Goal: Task Accomplishment & Management: Use online tool/utility

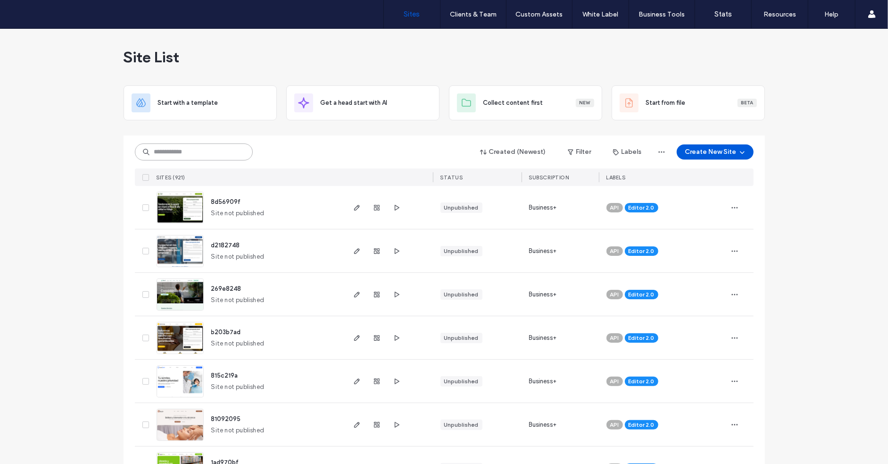
click at [234, 147] on input at bounding box center [194, 151] width 118 height 17
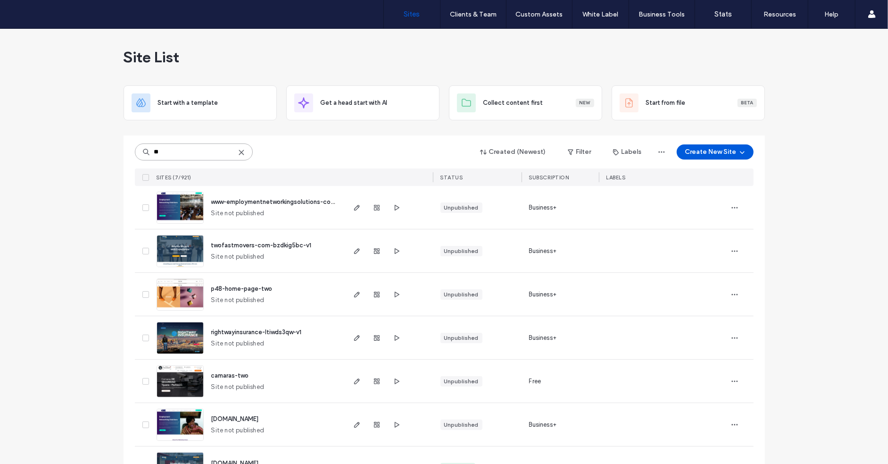
scroll to position [37, 0]
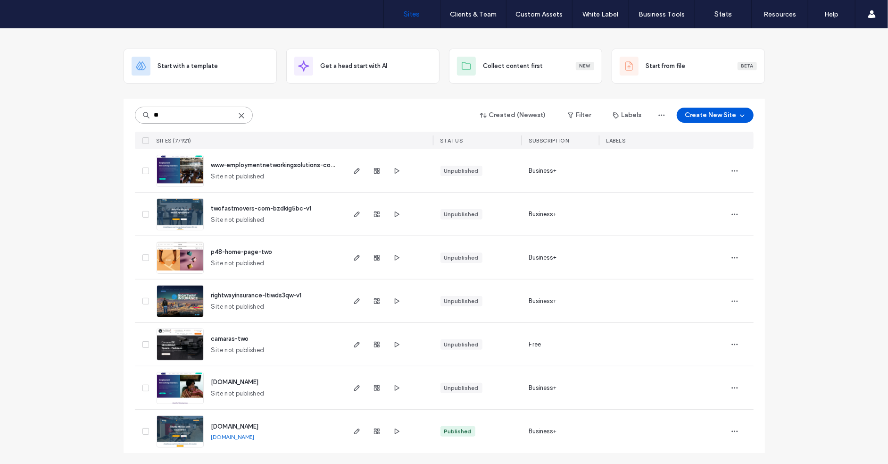
type input "**"
click at [252, 426] on span "twofastmovers.com" at bounding box center [235, 426] width 48 height 7
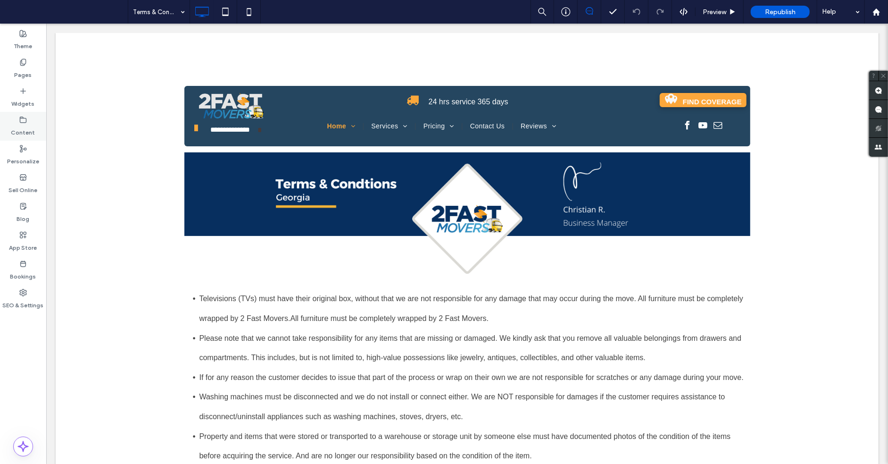
click at [26, 128] on label "Content" at bounding box center [23, 130] width 24 height 13
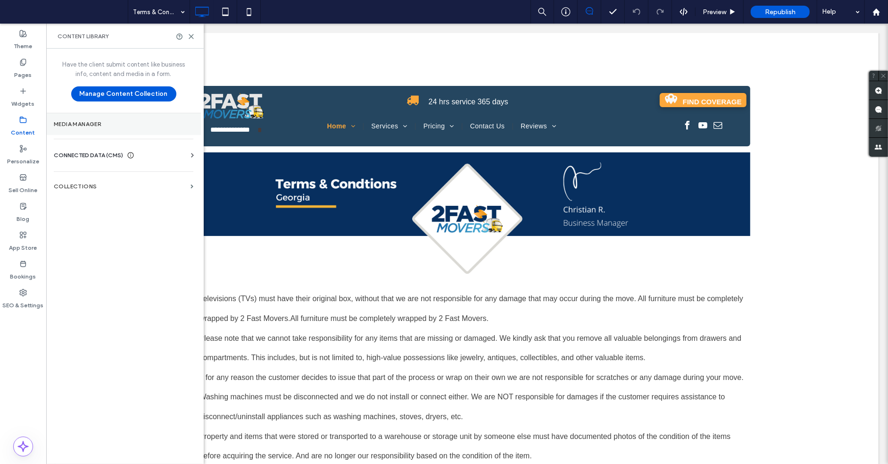
click at [83, 129] on section "Media Manager" at bounding box center [123, 124] width 155 height 22
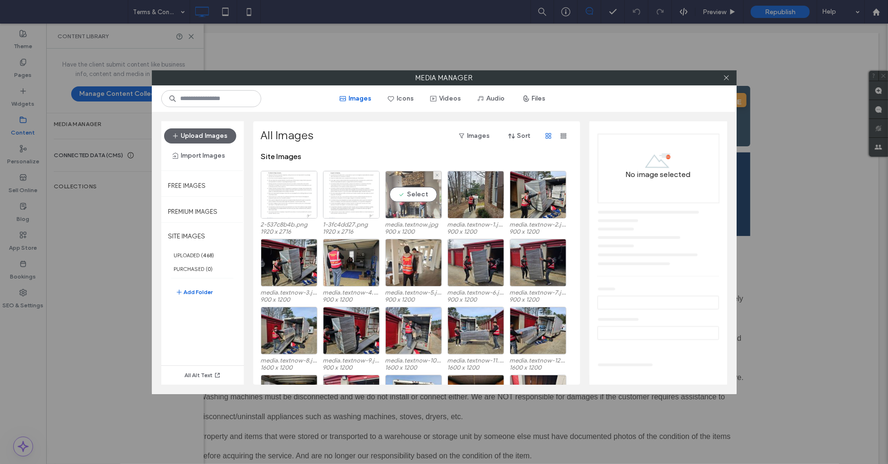
click at [412, 198] on div "Select" at bounding box center [413, 195] width 57 height 48
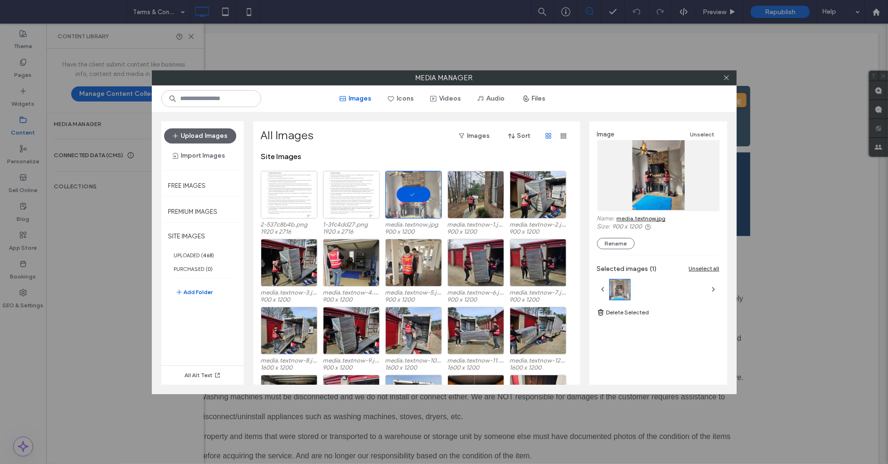
click at [650, 215] on link "media.textnow.jpg" at bounding box center [641, 218] width 49 height 7
click at [476, 195] on div "Select" at bounding box center [476, 195] width 57 height 48
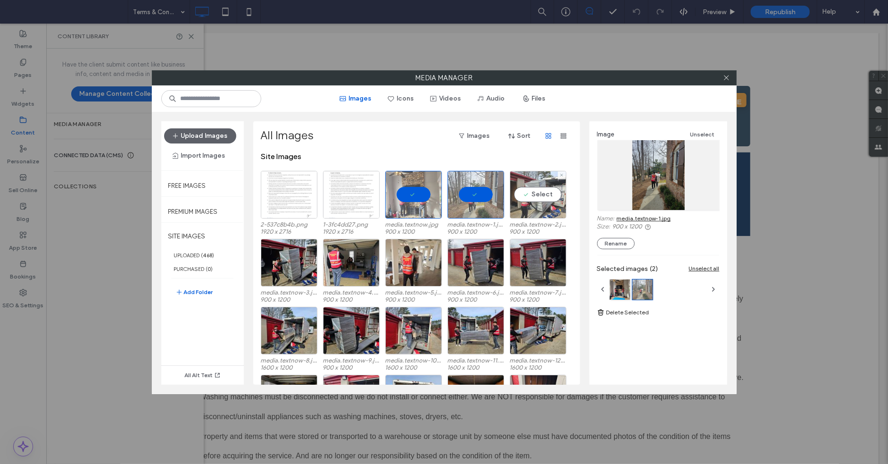
click at [535, 201] on div "Select" at bounding box center [538, 195] width 57 height 48
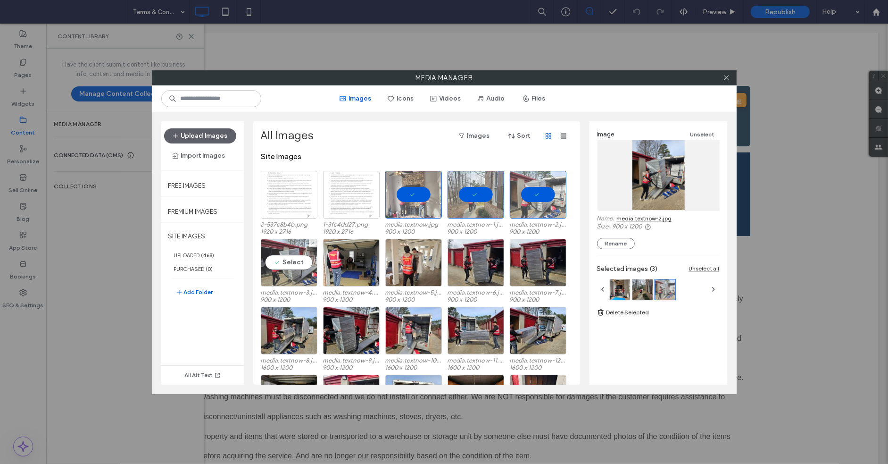
click at [298, 270] on div "Select" at bounding box center [289, 263] width 57 height 48
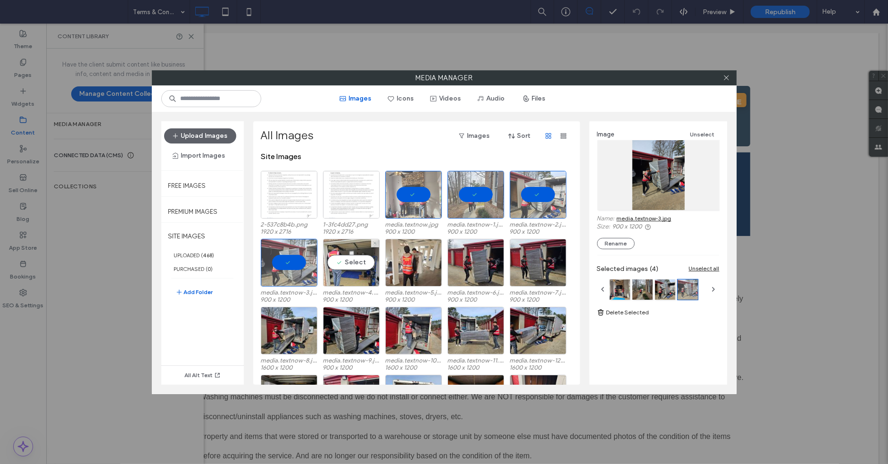
click at [340, 289] on label "media.textnow-4.jpg" at bounding box center [351, 292] width 57 height 7
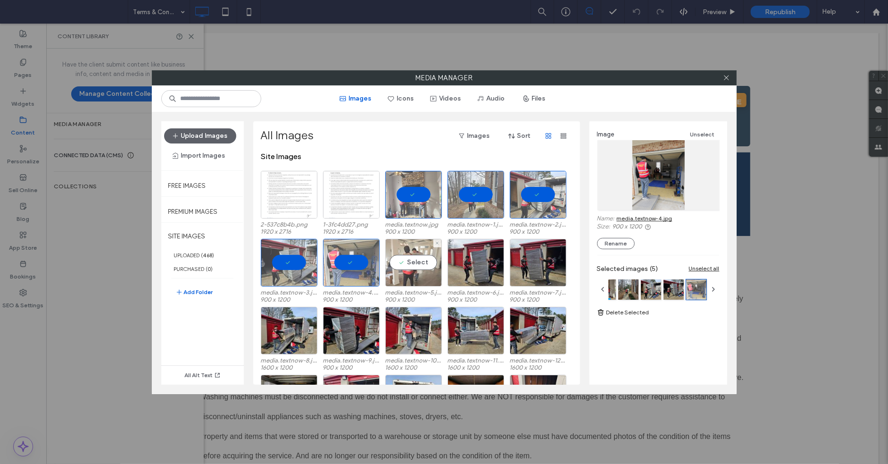
click at [429, 276] on div "Select" at bounding box center [413, 263] width 57 height 48
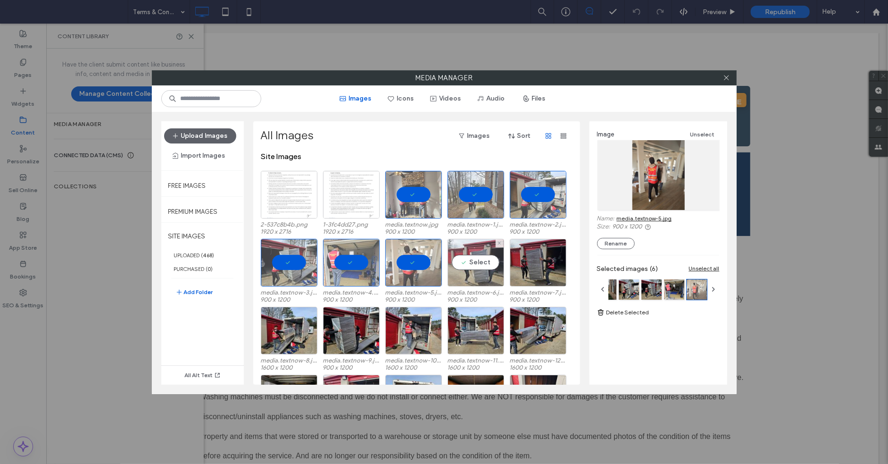
click at [477, 273] on div "Select" at bounding box center [476, 263] width 57 height 48
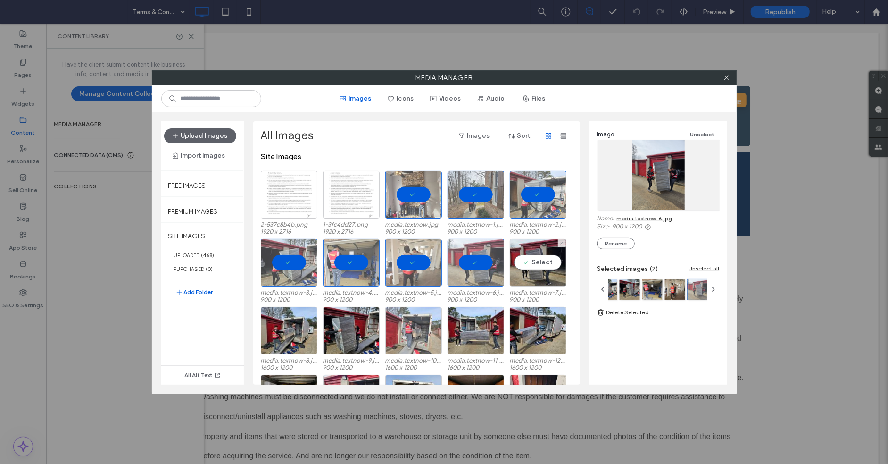
drag, startPoint x: 544, startPoint y: 275, endPoint x: 429, endPoint y: 323, distance: 124.2
click at [543, 275] on div "Select" at bounding box center [538, 263] width 57 height 48
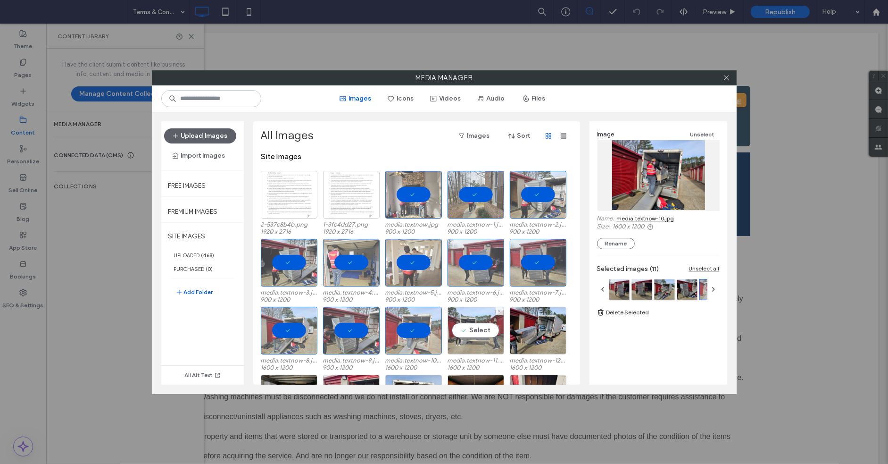
click at [497, 336] on div "Select" at bounding box center [476, 331] width 57 height 48
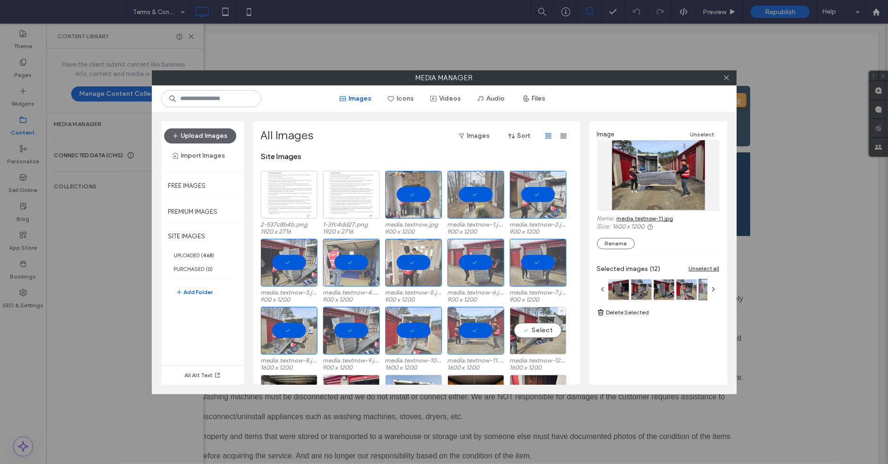
click at [538, 336] on div "Select" at bounding box center [538, 331] width 57 height 48
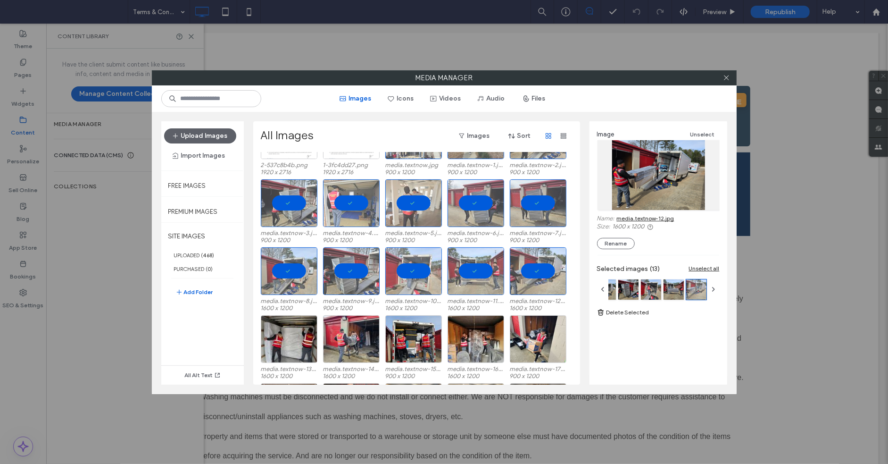
scroll to position [67, 0]
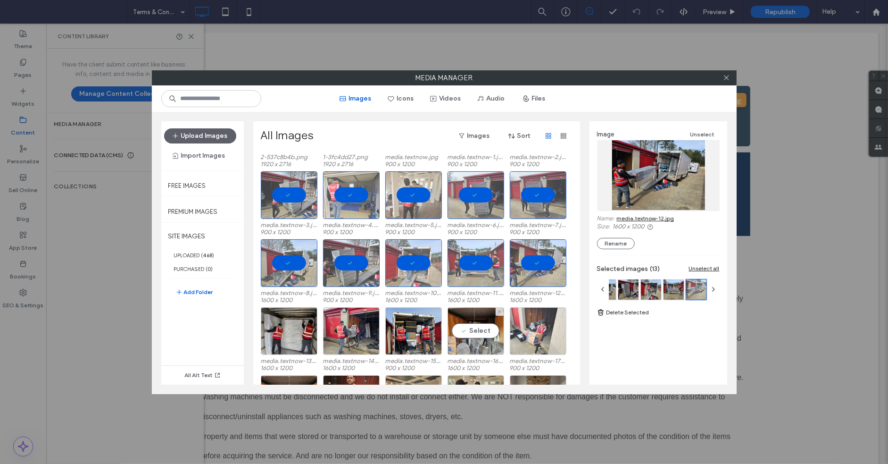
drag, startPoint x: 484, startPoint y: 336, endPoint x: 542, endPoint y: 343, distance: 58.5
click at [484, 336] on div "Select" at bounding box center [476, 331] width 57 height 48
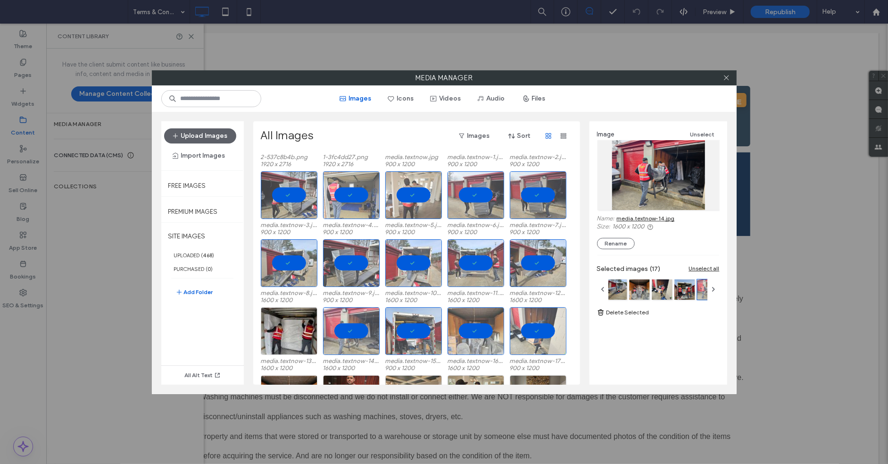
click at [258, 334] on div "All Images Images Sort Site Images 2-537c8b4b.png 1920 x 2716 1-3fc4dd27.png 19…" at bounding box center [416, 252] width 327 height 263
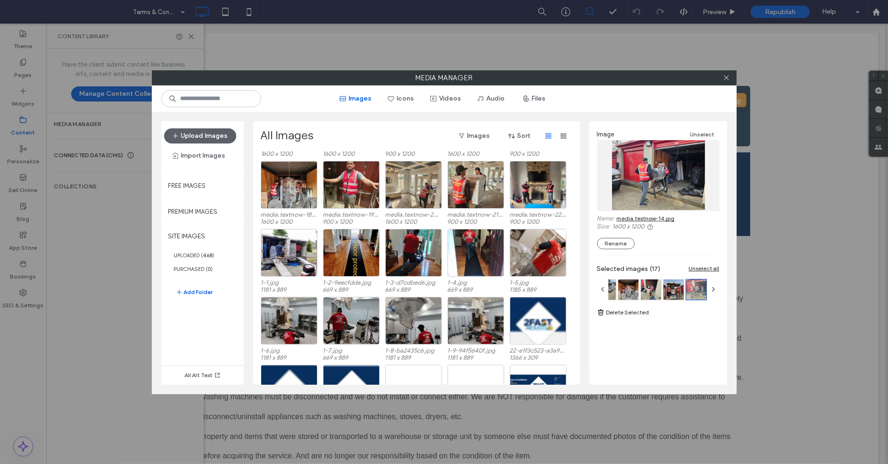
scroll to position [261, 0]
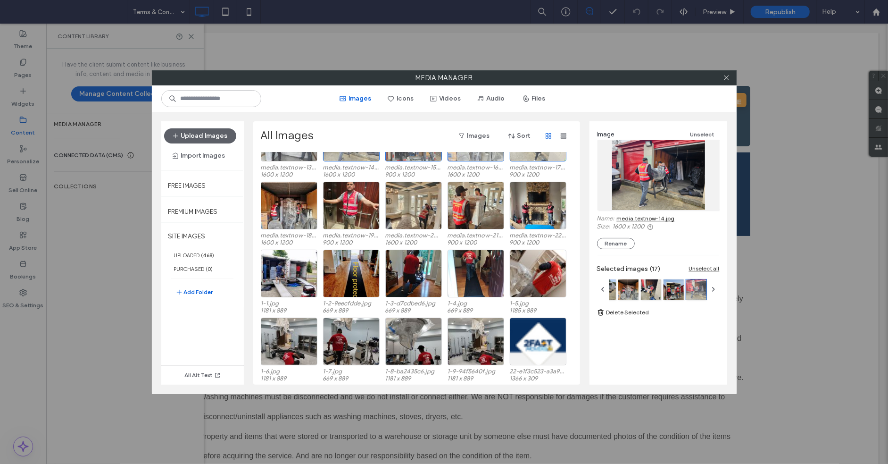
click at [298, 159] on div "Select" at bounding box center [289, 138] width 57 height 48
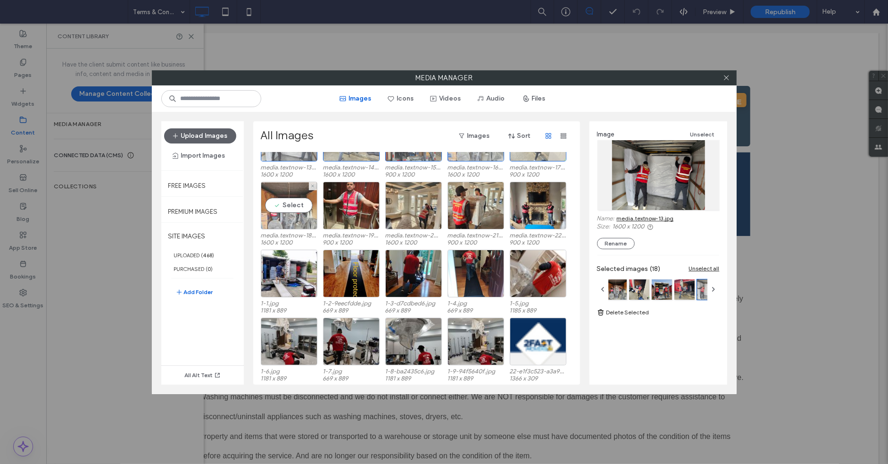
click at [293, 205] on div "Select" at bounding box center [289, 206] width 57 height 48
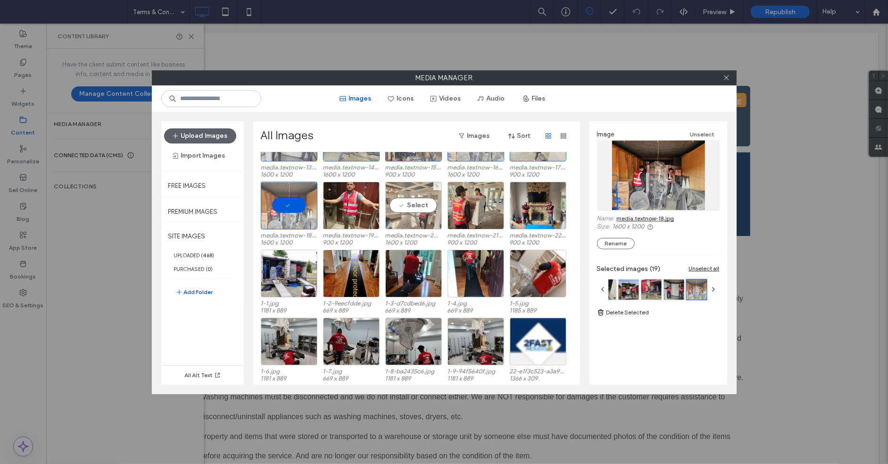
click at [401, 210] on div "Select" at bounding box center [413, 206] width 57 height 48
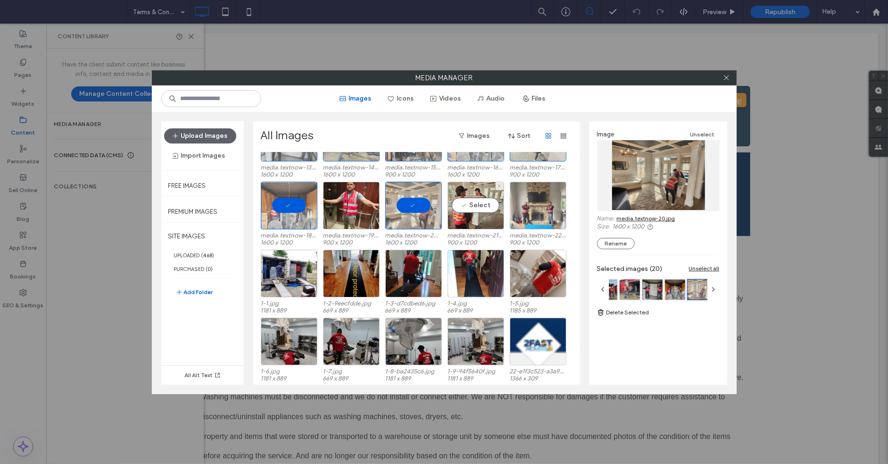
drag, startPoint x: 477, startPoint y: 211, endPoint x: 521, endPoint y: 211, distance: 44.4
click at [477, 211] on div "Select" at bounding box center [476, 206] width 57 height 48
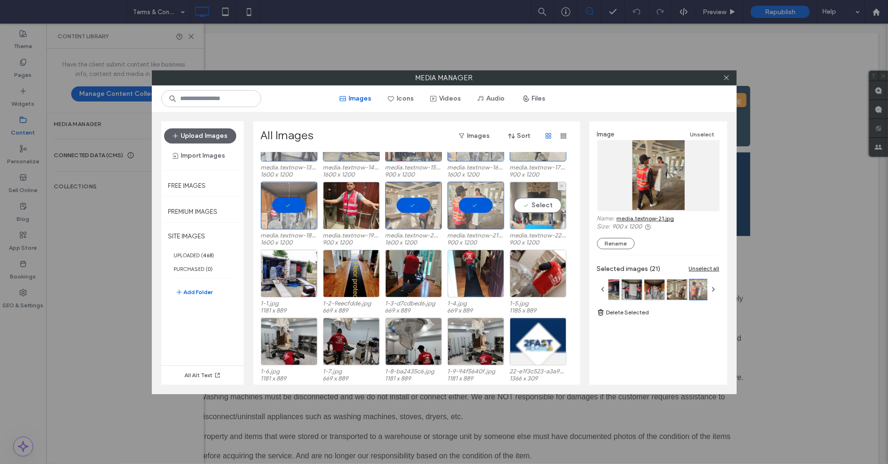
click at [525, 211] on div "Select" at bounding box center [538, 206] width 57 height 48
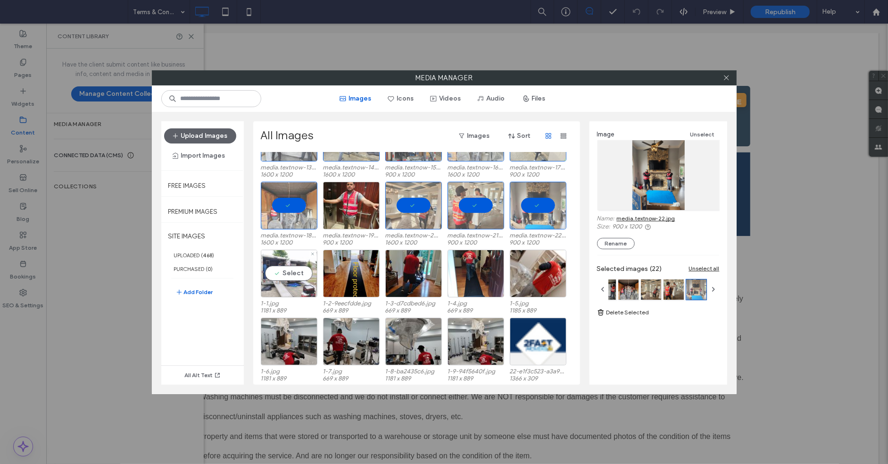
click at [309, 276] on div "Select" at bounding box center [289, 274] width 57 height 48
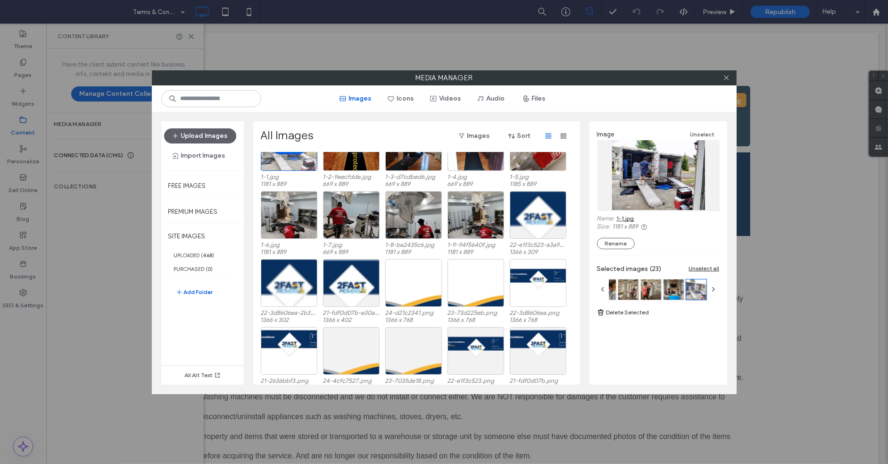
scroll to position [268, 0]
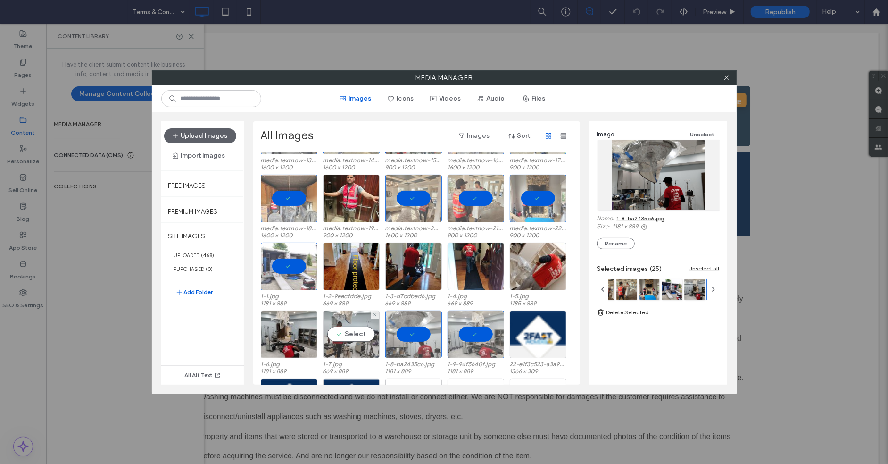
click at [341, 340] on div "Select" at bounding box center [351, 334] width 57 height 48
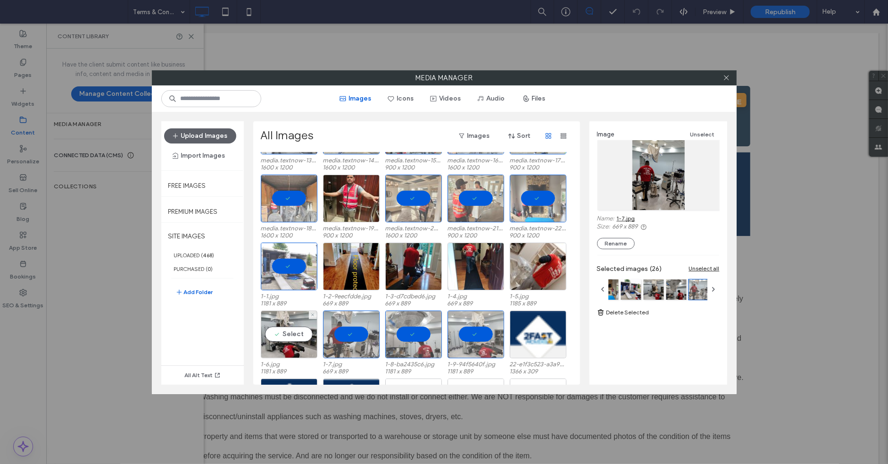
drag, startPoint x: 284, startPoint y: 340, endPoint x: 333, endPoint y: 333, distance: 49.2
click at [284, 340] on div "Select" at bounding box center [289, 334] width 57 height 48
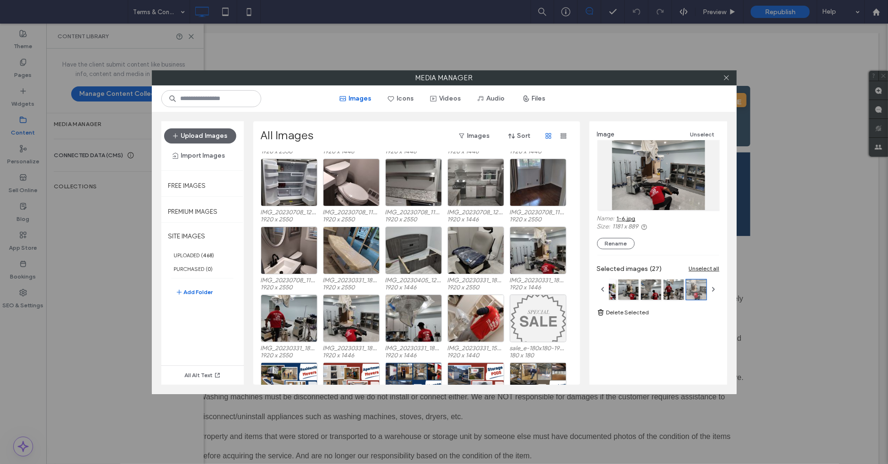
scroll to position [961, 0]
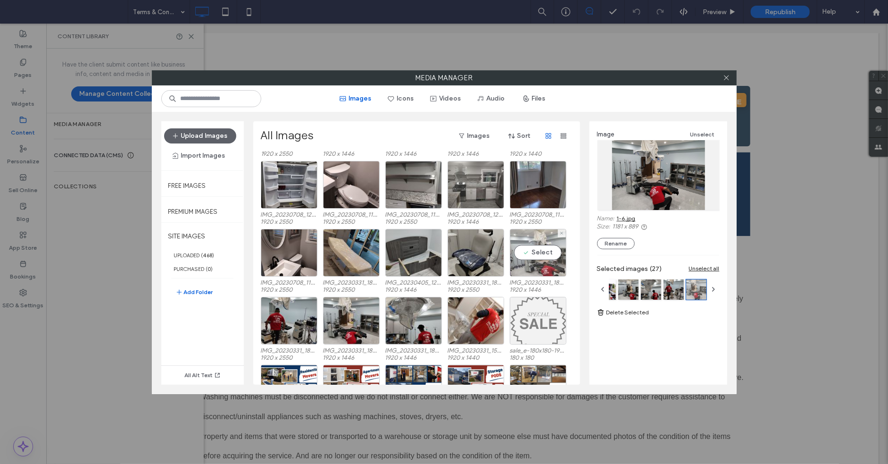
click at [536, 266] on div "Select" at bounding box center [538, 253] width 57 height 48
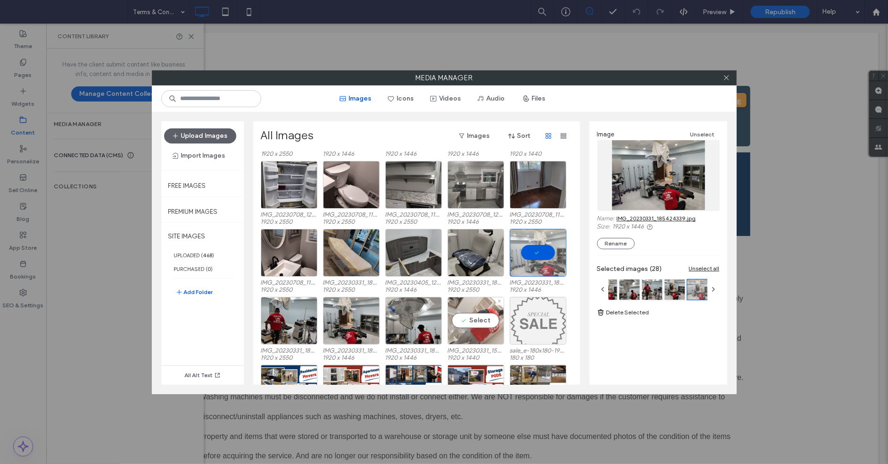
click at [465, 312] on div "Select" at bounding box center [476, 321] width 57 height 48
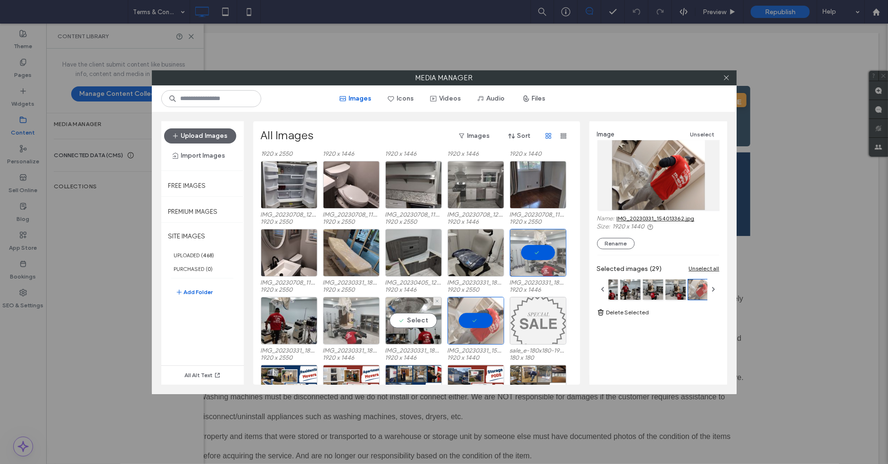
drag, startPoint x: 427, startPoint y: 321, endPoint x: 343, endPoint y: 322, distance: 84.9
click at [426, 321] on div "Select" at bounding box center [413, 321] width 57 height 48
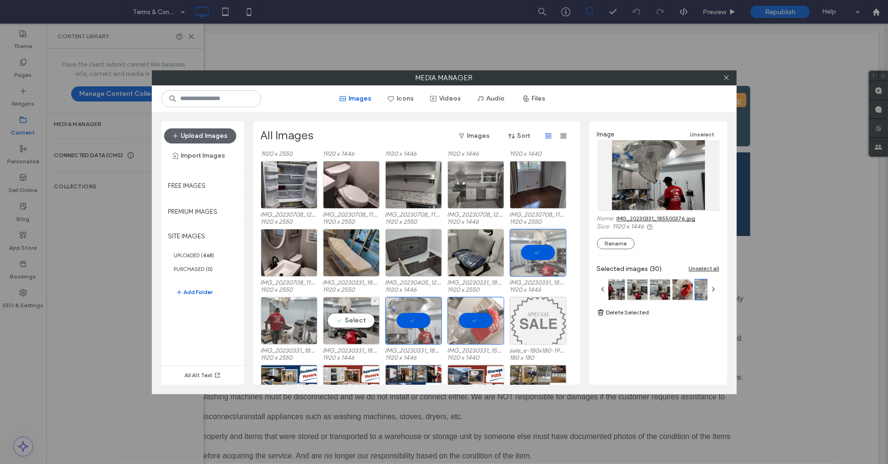
click at [336, 322] on div "Select" at bounding box center [351, 321] width 57 height 48
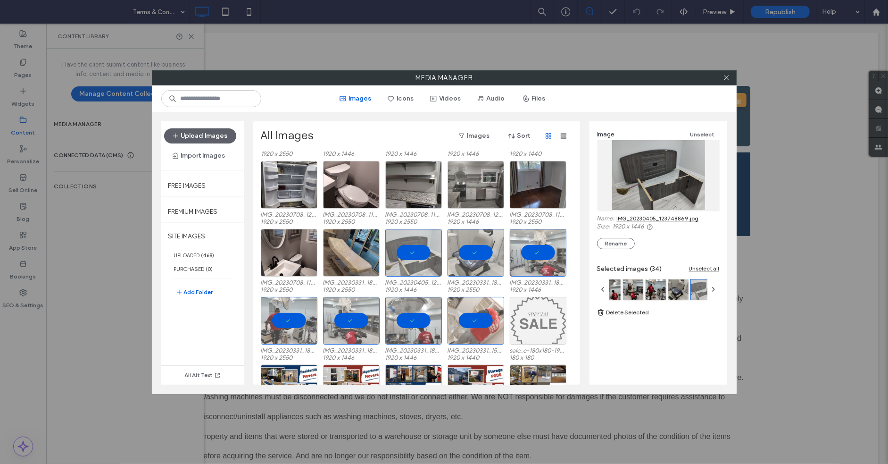
drag, startPoint x: 384, startPoint y: 254, endPoint x: 321, endPoint y: 247, distance: 63.7
click at [371, 254] on div "IMG_20230708_111318872.jpg 1920 x 2550 IMG_20230331_183833489.jpg 1920 x 2550 I…" at bounding box center [419, 263] width 317 height 68
click at [303, 247] on div "Select" at bounding box center [289, 253] width 57 height 48
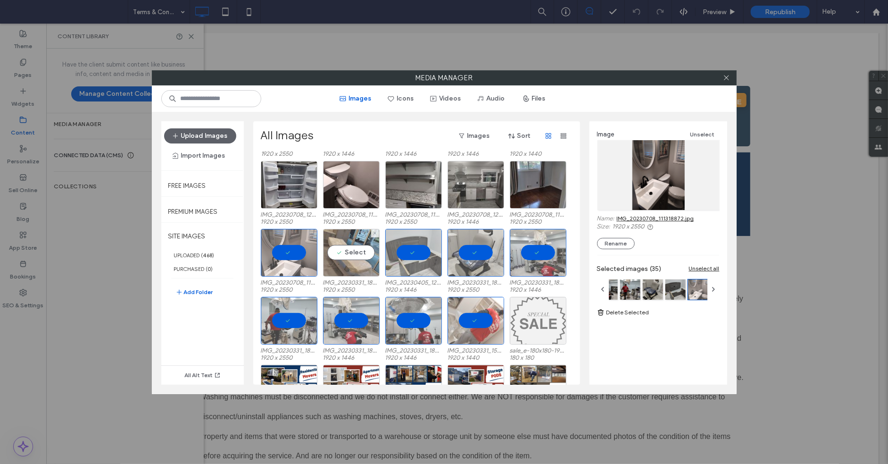
click at [357, 251] on div "Select" at bounding box center [351, 253] width 57 height 48
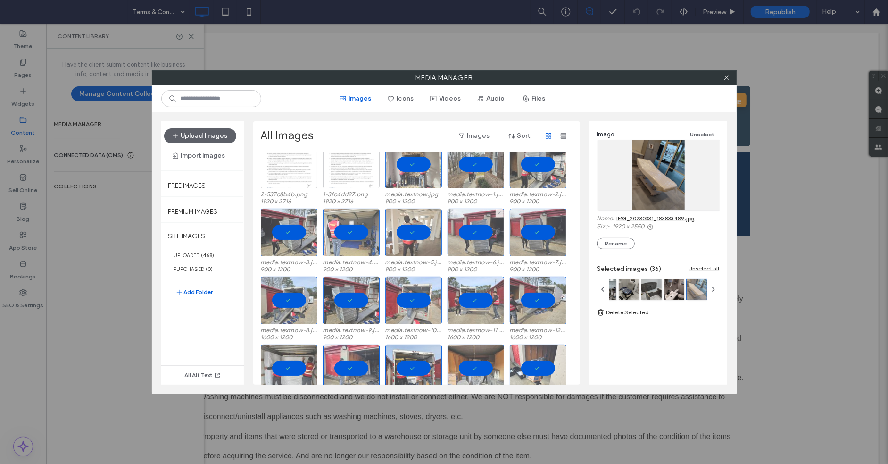
scroll to position [0, 0]
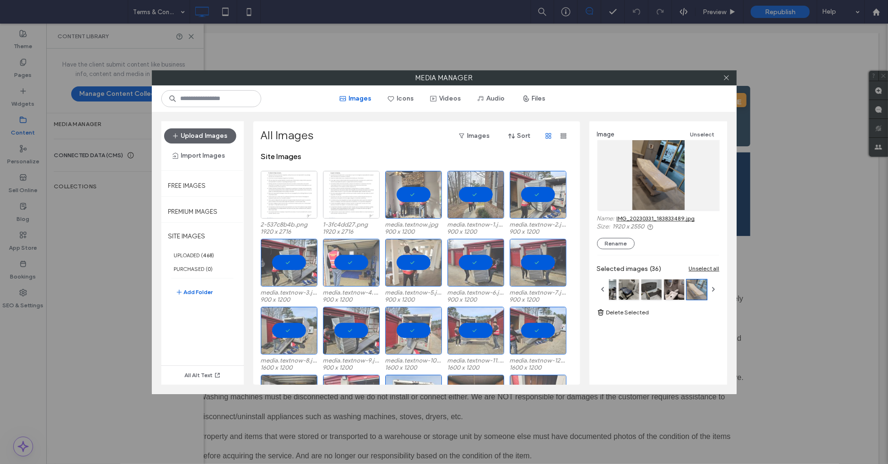
click at [698, 270] on div "Unselect all" at bounding box center [704, 268] width 31 height 7
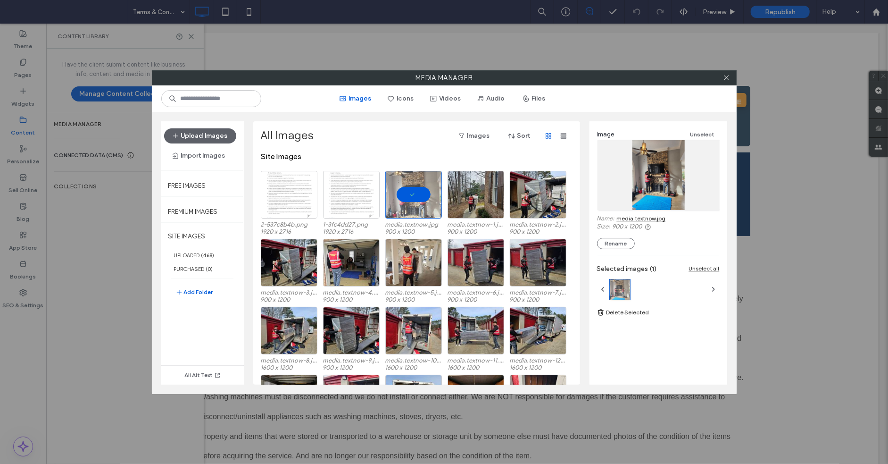
click at [660, 217] on link "media.textnow.jpg" at bounding box center [641, 218] width 49 height 7
click at [486, 217] on div "Select" at bounding box center [476, 195] width 57 height 48
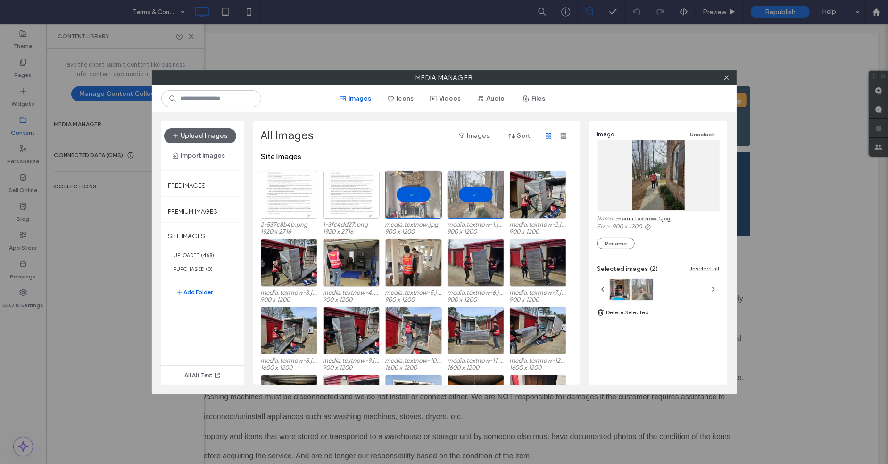
click at [632, 220] on link "media.textnow-1.jpg" at bounding box center [644, 218] width 54 height 7
click at [526, 226] on label "media.textnow-2.jpg" at bounding box center [538, 224] width 57 height 7
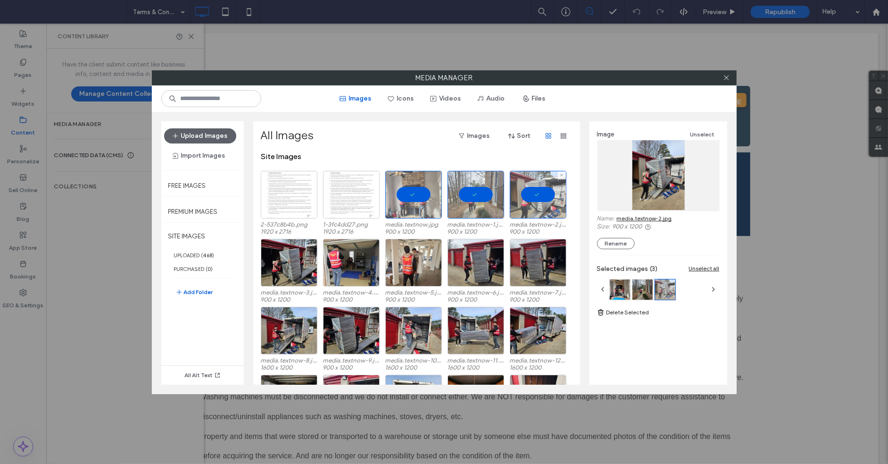
click at [545, 214] on div at bounding box center [538, 195] width 57 height 48
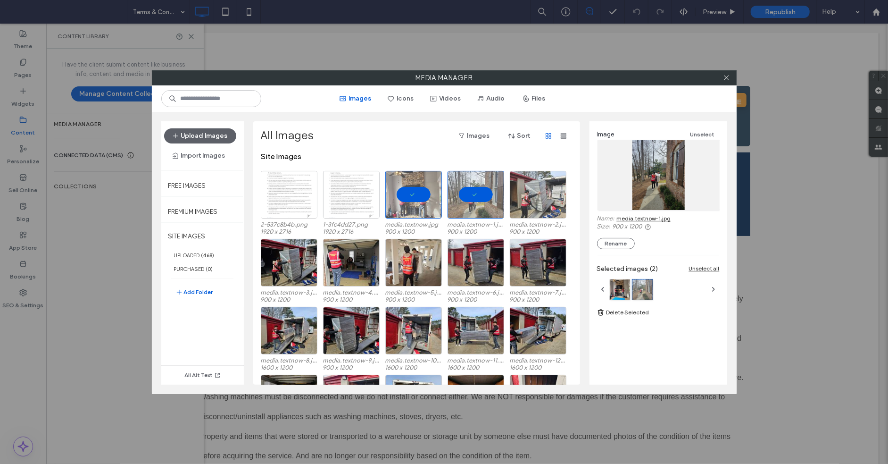
click at [616, 216] on div "Name: media.textnow-1.jpg" at bounding box center [658, 219] width 123 height 8
click at [622, 219] on link "media.textnow-1.jpg" at bounding box center [644, 218] width 54 height 7
click at [526, 205] on div "Select" at bounding box center [538, 195] width 57 height 48
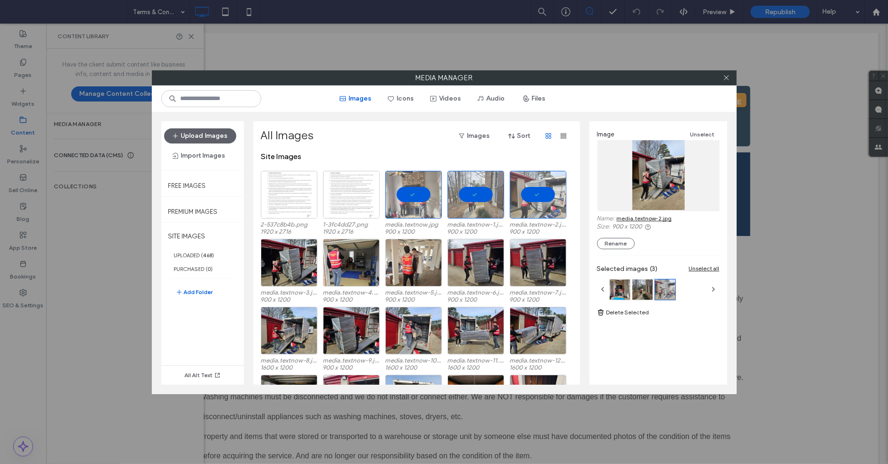
click at [633, 218] on link "media.textnow-2.jpg" at bounding box center [644, 218] width 55 height 7
click at [342, 274] on div "Select" at bounding box center [351, 263] width 57 height 48
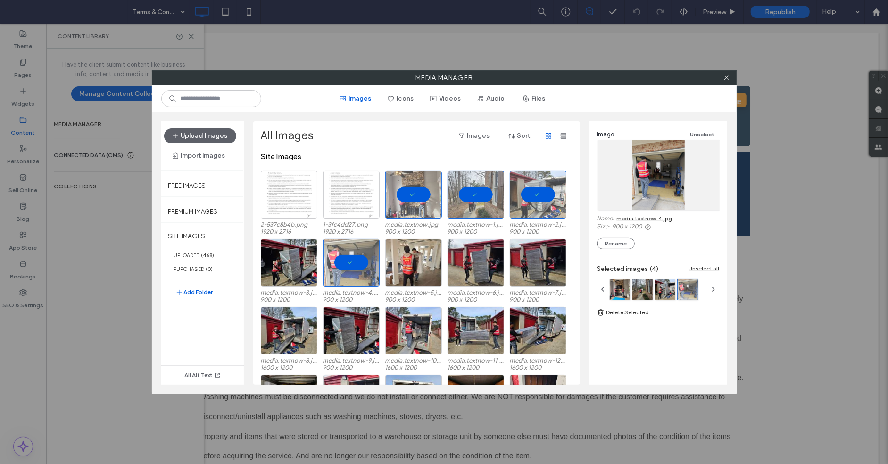
click at [627, 215] on link "media.textnow-4.jpg" at bounding box center [645, 218] width 56 height 7
drag, startPoint x: 325, startPoint y: 267, endPoint x: 294, endPoint y: 271, distance: 30.5
click at [325, 267] on div at bounding box center [351, 263] width 57 height 48
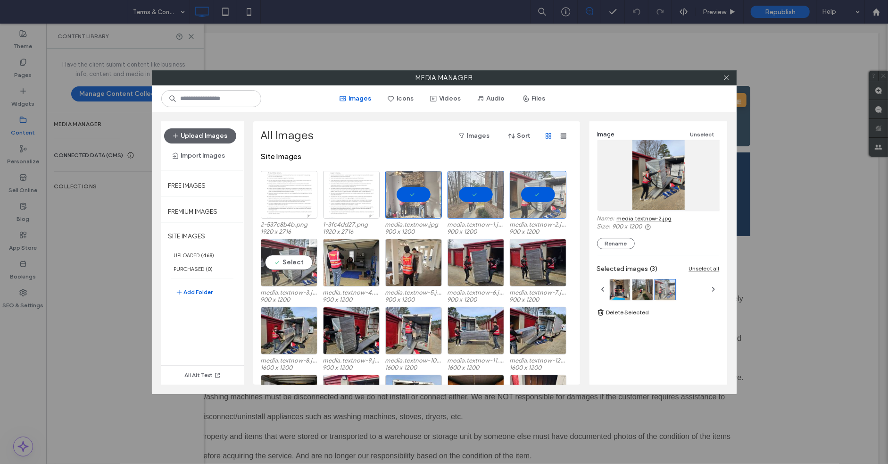
click at [294, 271] on div "Select" at bounding box center [289, 263] width 57 height 48
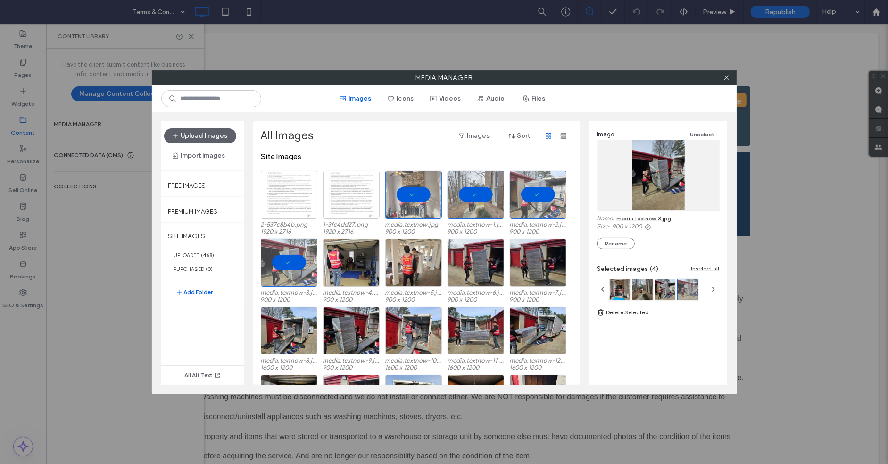
click at [660, 218] on link "media.textnow-3.jpg" at bounding box center [644, 218] width 55 height 7
click at [421, 264] on div "Select" at bounding box center [413, 263] width 57 height 48
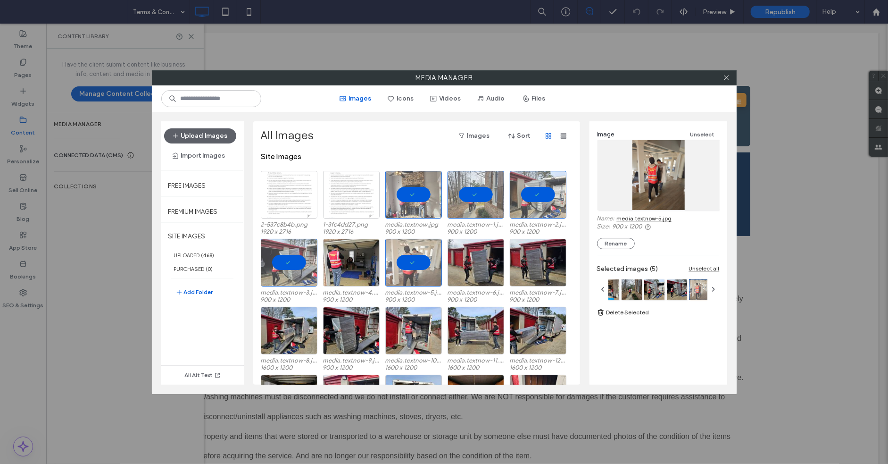
click at [640, 215] on link "media.textnow-5.jpg" at bounding box center [644, 218] width 55 height 7
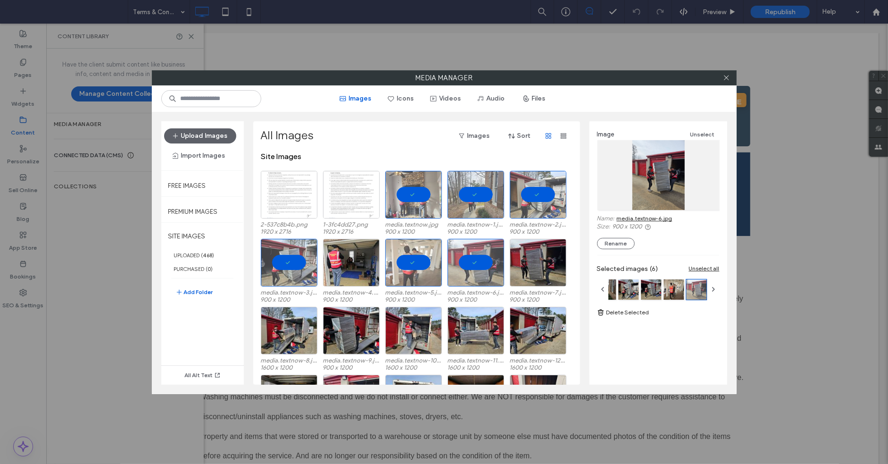
click at [655, 218] on link "media.textnow-6.jpg" at bounding box center [645, 218] width 56 height 7
drag, startPoint x: 415, startPoint y: 339, endPoint x: 573, endPoint y: 232, distance: 190.5
click at [417, 338] on div "Select" at bounding box center [413, 331] width 57 height 48
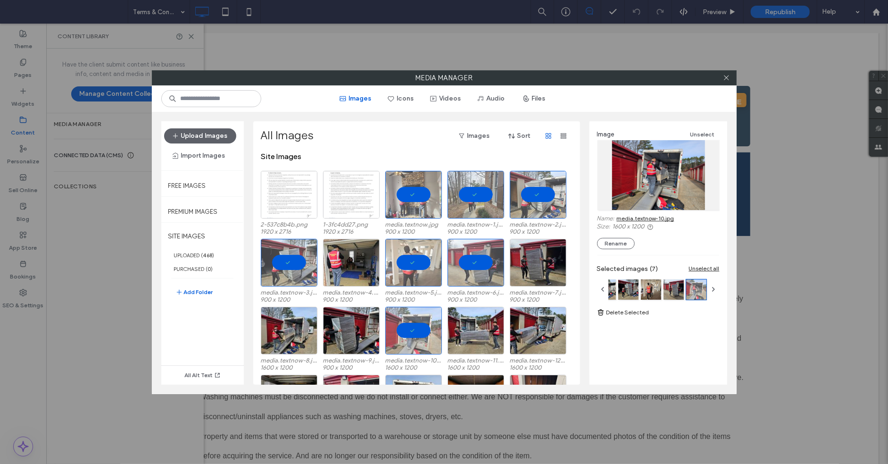
click at [667, 218] on link "media.textnow-10.jpg" at bounding box center [646, 218] width 58 height 7
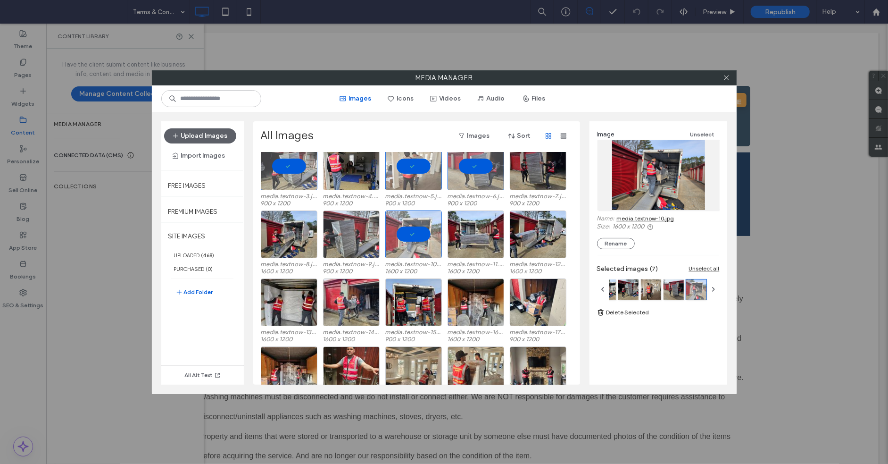
scroll to position [114, 0]
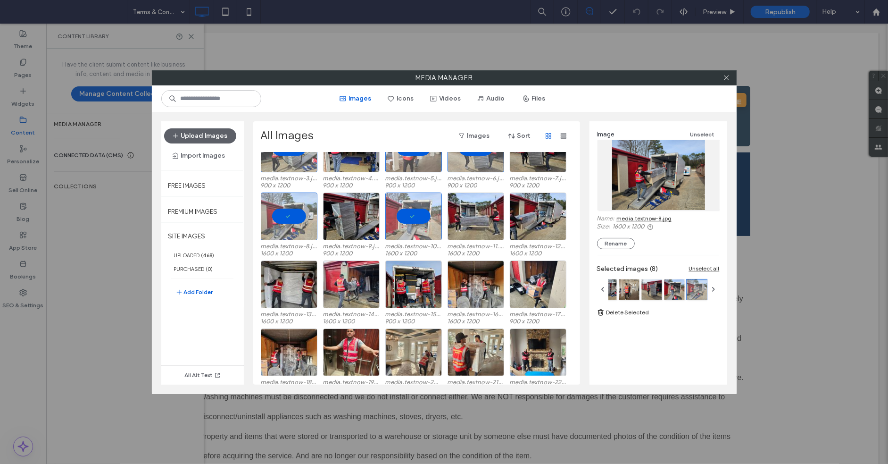
click at [656, 224] on label "1600 x 1200" at bounding box center [666, 226] width 107 height 7
click at [657, 218] on link "media.textnow-8.jpg" at bounding box center [644, 218] width 55 height 7
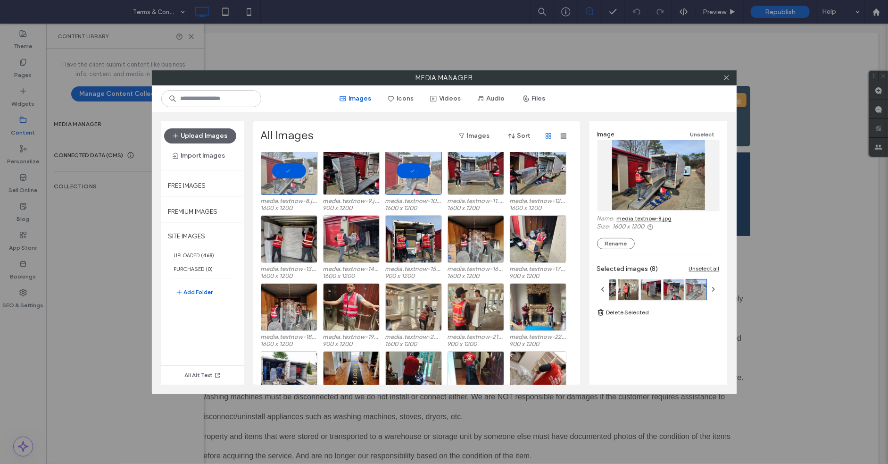
scroll to position [183, 0]
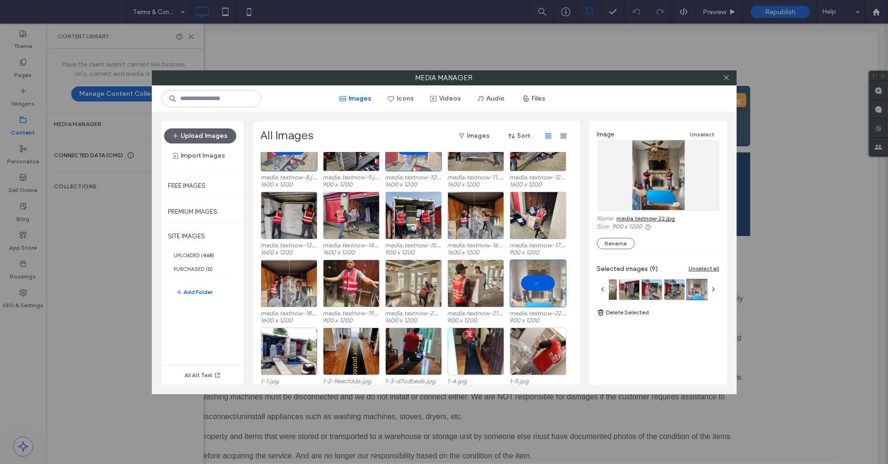
click at [636, 215] on link "media.textnow-22.jpg" at bounding box center [646, 218] width 59 height 7
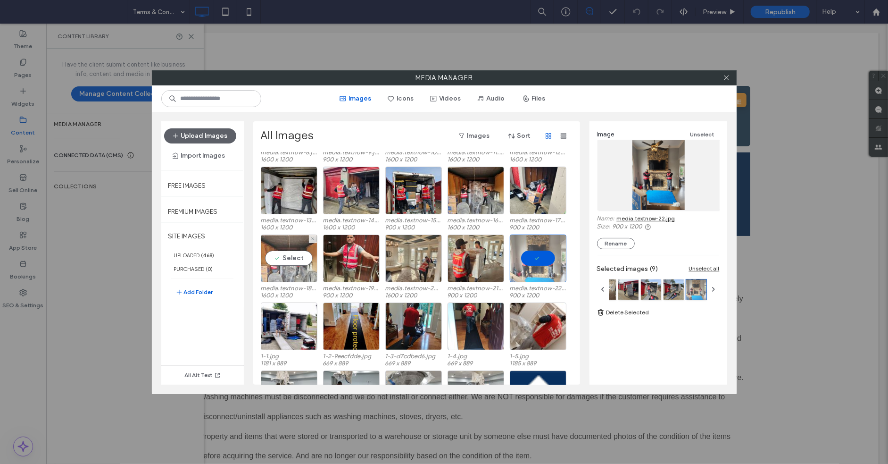
click at [302, 260] on div "Select" at bounding box center [289, 258] width 57 height 48
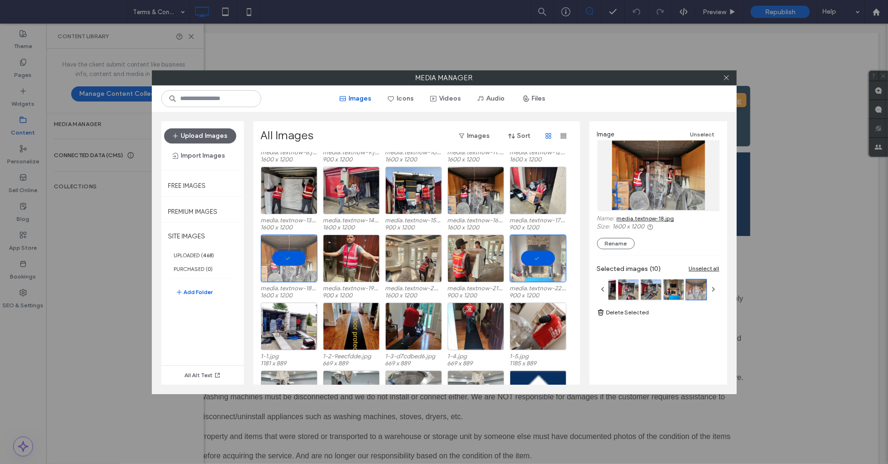
click at [665, 216] on link "media.textnow-18.jpg" at bounding box center [646, 218] width 58 height 7
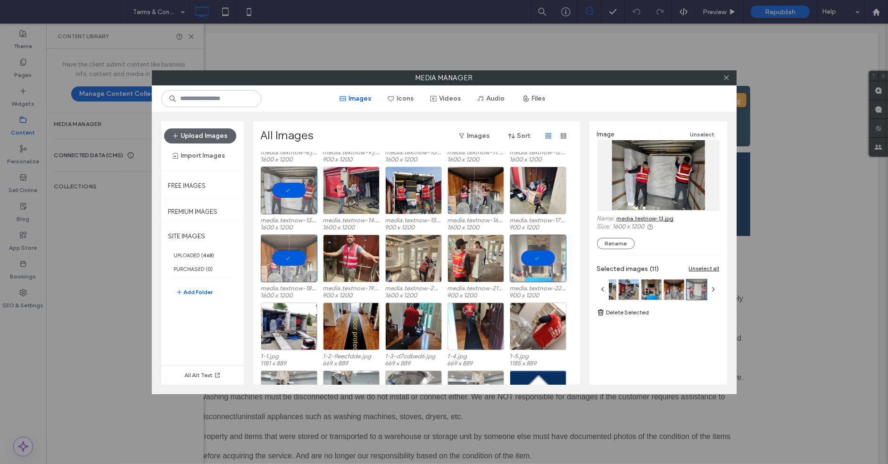
click at [650, 219] on link "media.textnow-13.jpg" at bounding box center [645, 218] width 57 height 7
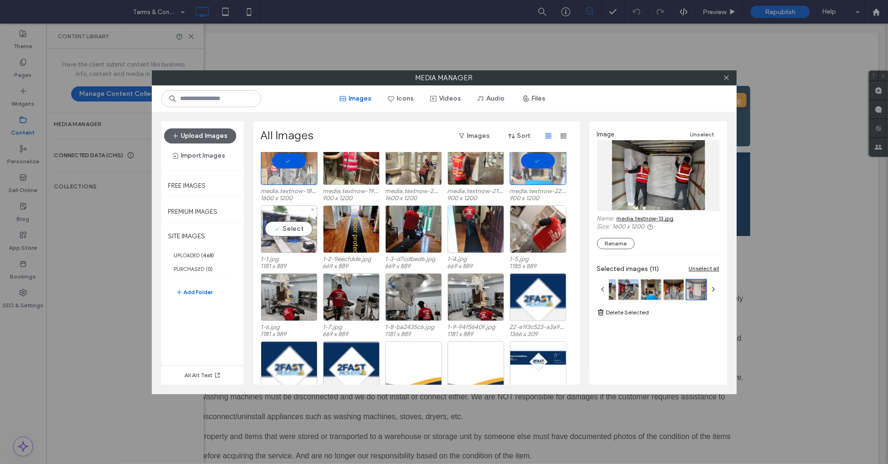
click at [307, 238] on div "Select" at bounding box center [289, 229] width 57 height 48
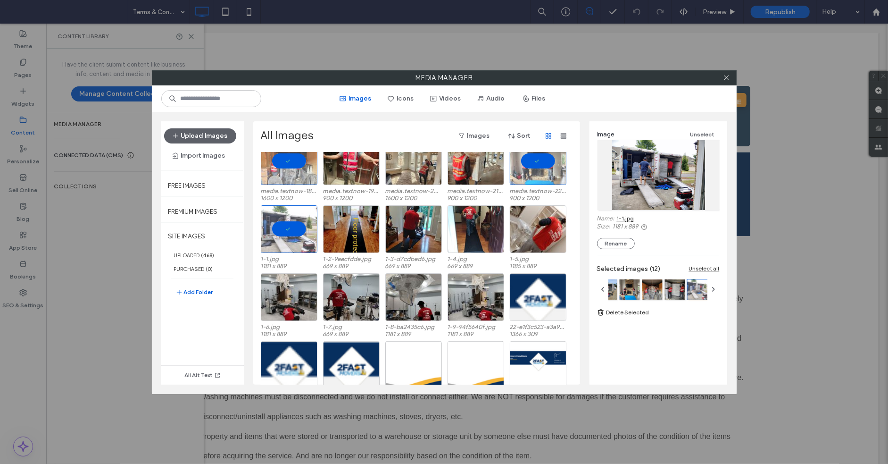
click at [640, 218] on div "Name: 1-1.jpg" at bounding box center [658, 219] width 123 height 8
click at [630, 219] on link "1-1.jpg" at bounding box center [625, 218] width 17 height 7
click at [425, 228] on div "Site Images 2-537c8b4b.png 1920 x 2716 1-3fc4dd27.png 1920 x 2716 media.textnow…" at bounding box center [419, 268] width 317 height 233
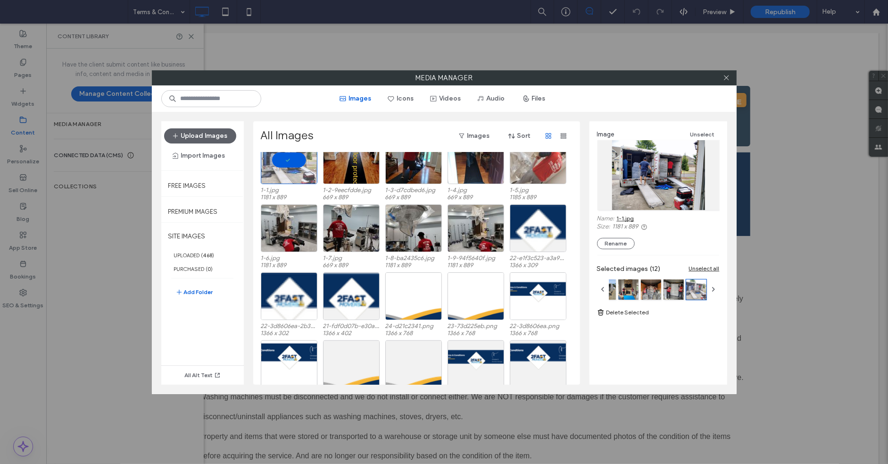
drag, startPoint x: 627, startPoint y: 216, endPoint x: 534, endPoint y: 161, distance: 108.3
click at [626, 216] on link "1-1.jpg" at bounding box center [625, 218] width 17 height 7
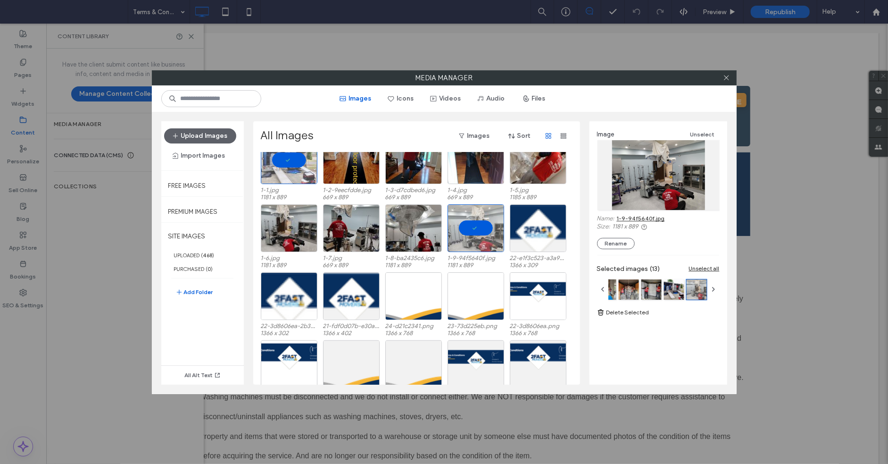
drag, startPoint x: 637, startPoint y: 212, endPoint x: 634, endPoint y: 216, distance: 5.0
click at [636, 213] on div "Image Unselect Name: 1-9-94f5640f.jpg Size: 1181 x 889 Rename" at bounding box center [658, 189] width 123 height 120
click at [634, 216] on link "1-9-94f5640f.jpg" at bounding box center [641, 218] width 48 height 7
click at [427, 230] on div "Select" at bounding box center [413, 228] width 57 height 48
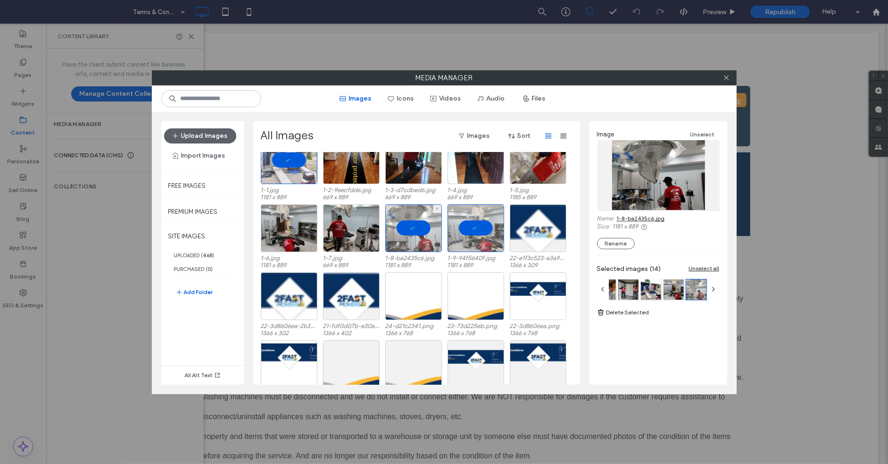
drag, startPoint x: 420, startPoint y: 243, endPoint x: 408, endPoint y: 246, distance: 12.8
click at [421, 243] on div at bounding box center [413, 228] width 57 height 48
click at [457, 241] on div at bounding box center [476, 228] width 57 height 48
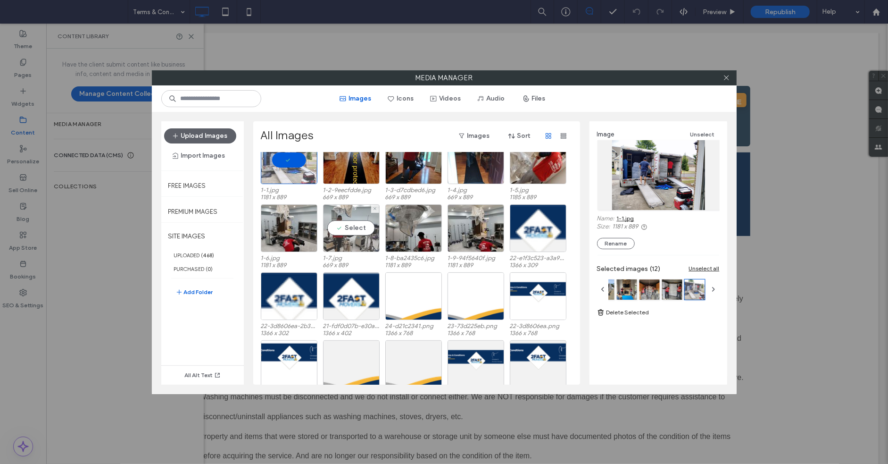
click at [348, 235] on div "Select" at bounding box center [351, 228] width 57 height 48
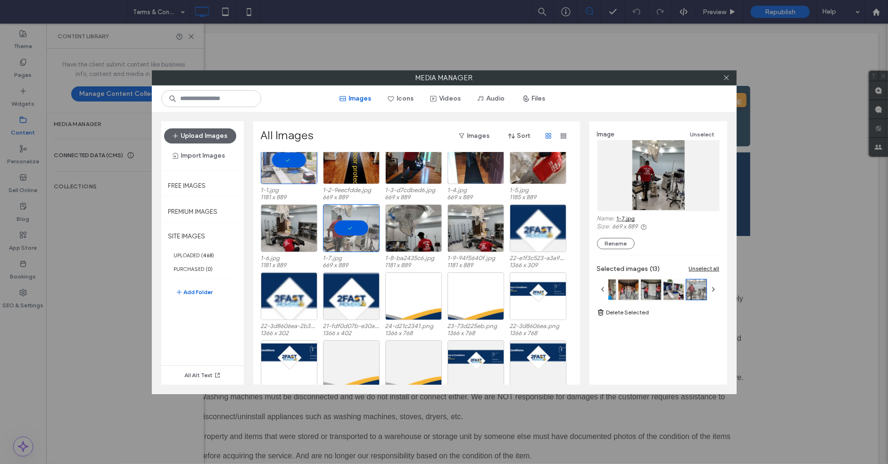
click at [630, 218] on link "1-7.jpg" at bounding box center [626, 218] width 18 height 7
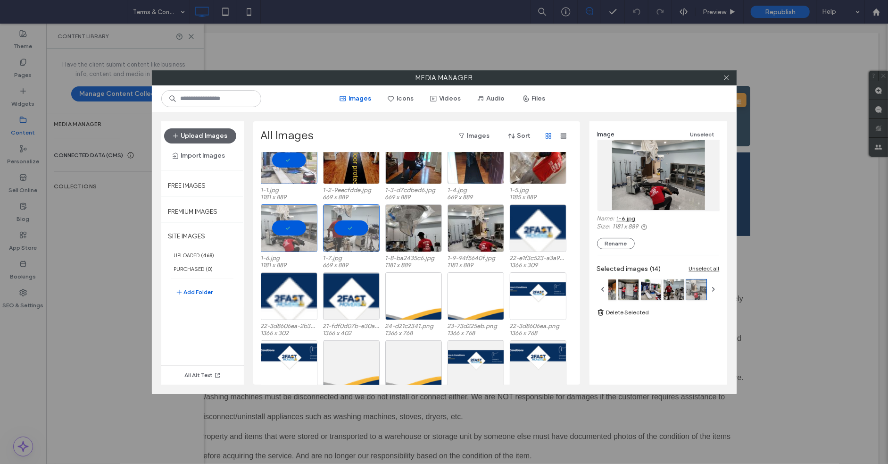
click at [632, 217] on link "1-6.jpg" at bounding box center [626, 218] width 19 height 7
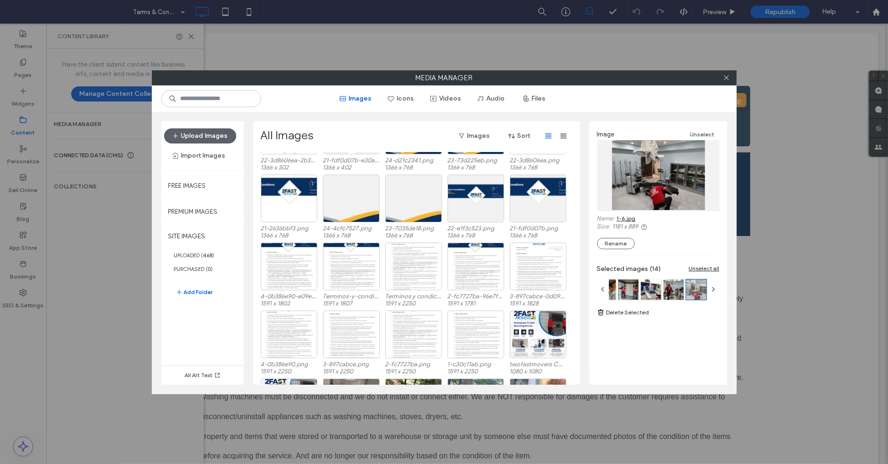
scroll to position [1000, 0]
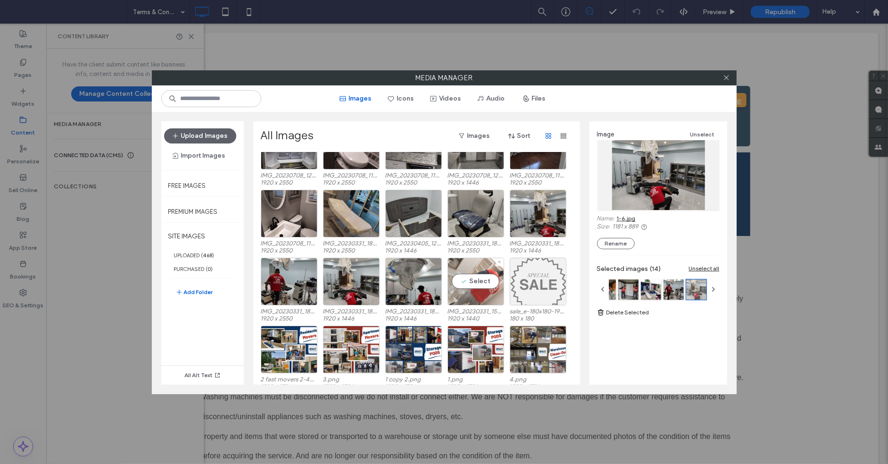
click at [488, 279] on div "Select" at bounding box center [476, 282] width 57 height 48
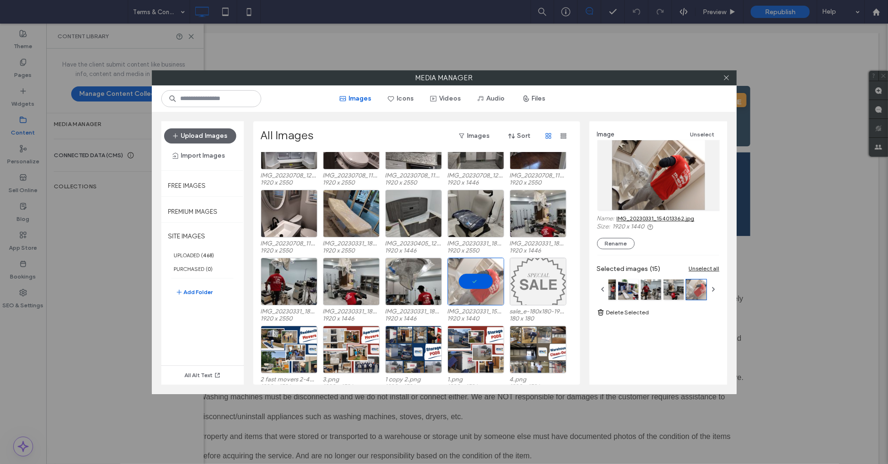
click at [658, 221] on link "IMG_20230331_154013362.jpg" at bounding box center [656, 218] width 78 height 7
click at [419, 274] on div "Select" at bounding box center [413, 282] width 57 height 48
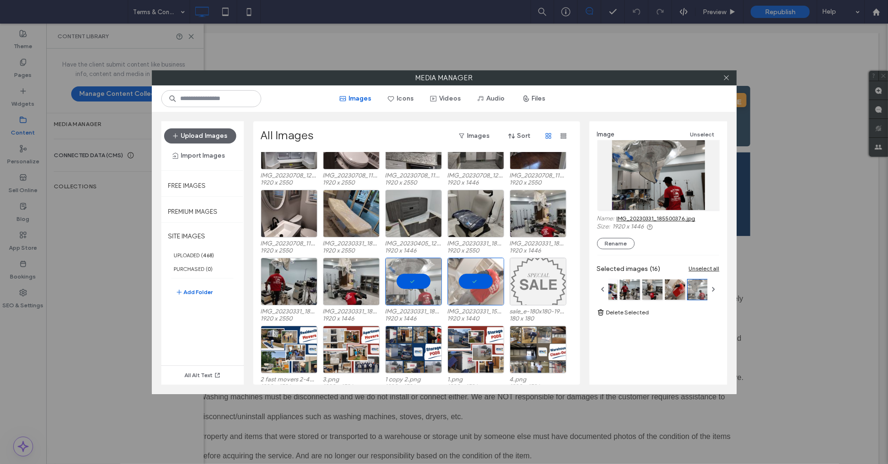
click at [672, 213] on div "Image Unselect Name: IMG_20230331_185500376.jpg Size: 1920 x 1446 Rename" at bounding box center [658, 189] width 123 height 120
click at [646, 218] on link "IMG_20230331_185500376.jpg" at bounding box center [656, 218] width 79 height 7
drag, startPoint x: 361, startPoint y: 279, endPoint x: 653, endPoint y: 246, distance: 294.4
click at [362, 279] on div at bounding box center [351, 282] width 57 height 48
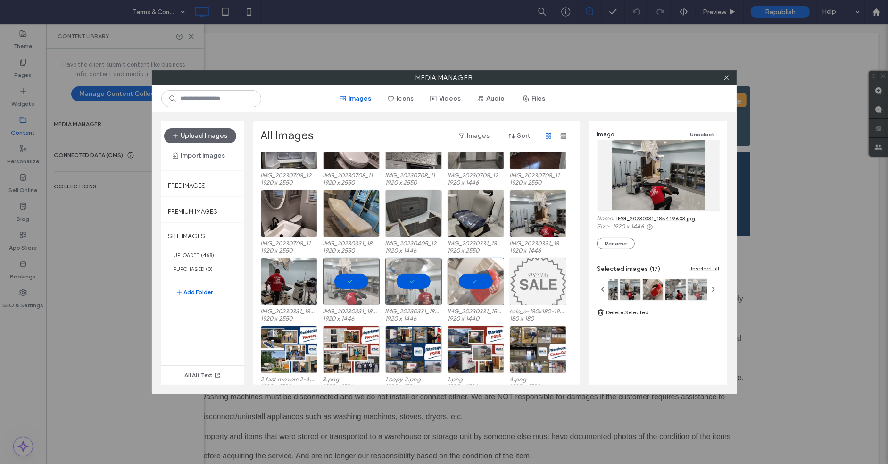
click at [666, 217] on link "IMG_20230331_185419603.jpg" at bounding box center [656, 218] width 79 height 7
drag, startPoint x: 289, startPoint y: 278, endPoint x: 569, endPoint y: 216, distance: 286.6
click at [290, 278] on div "Select" at bounding box center [289, 282] width 57 height 48
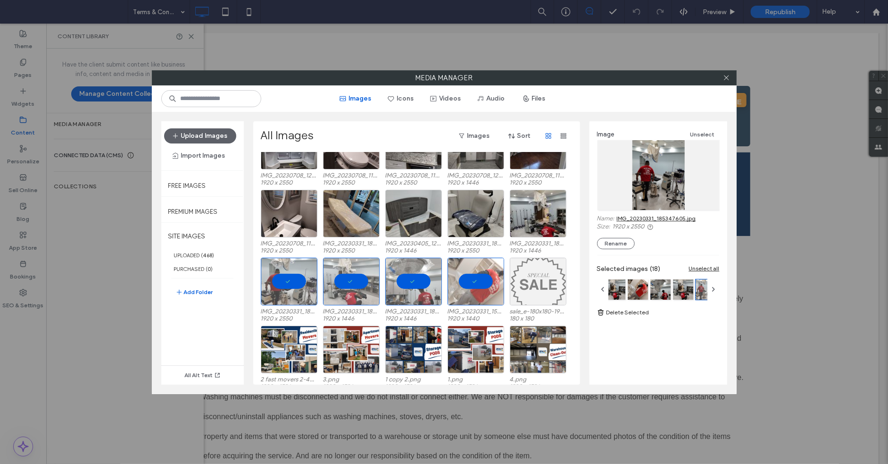
click at [653, 215] on link "IMG_20230331_185347605.jpg" at bounding box center [656, 218] width 79 height 7
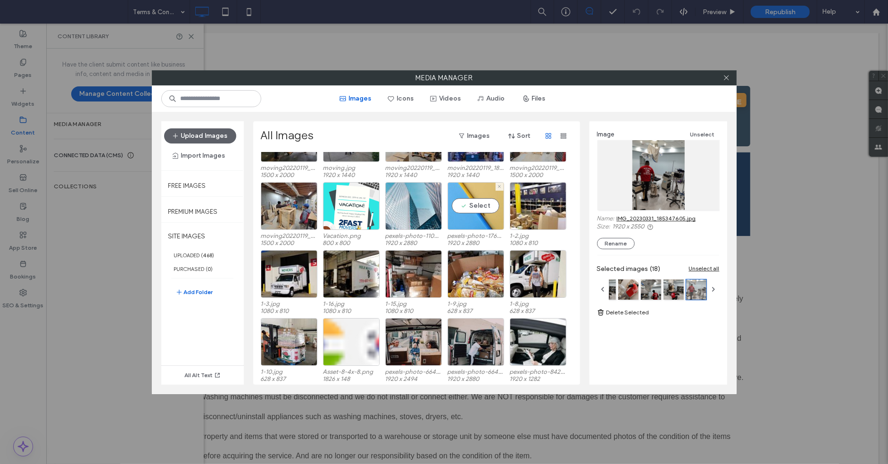
scroll to position [1426, 0]
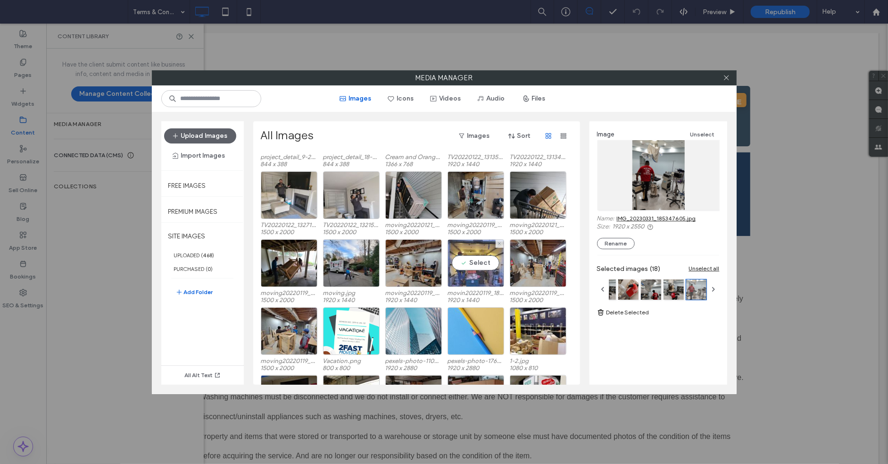
click at [493, 281] on div "Select" at bounding box center [476, 263] width 57 height 48
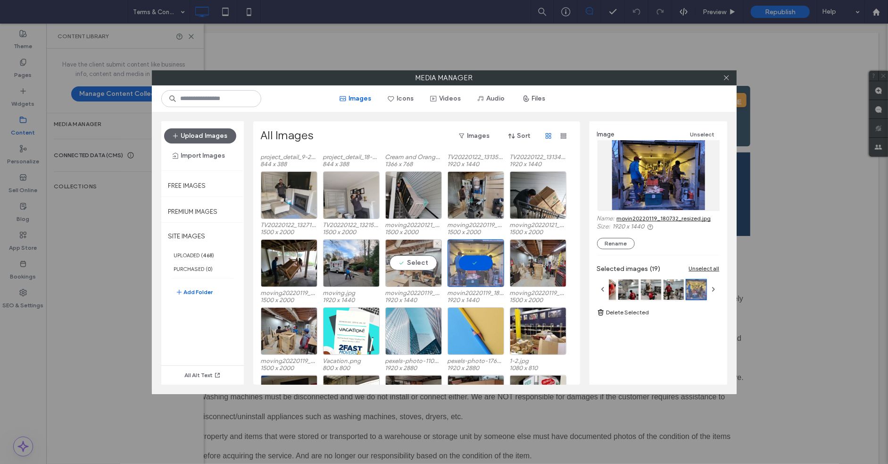
click at [421, 269] on div "Select" at bounding box center [413, 263] width 57 height 48
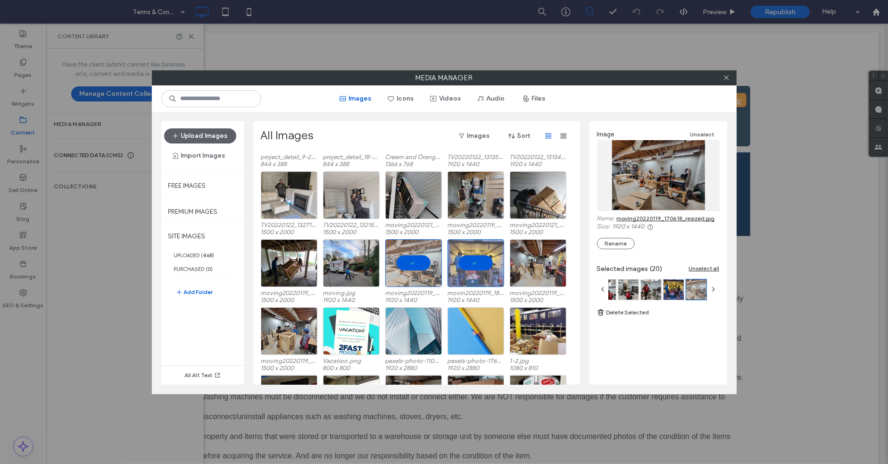
click at [635, 215] on link "moving20220119_170618_resized.jpg" at bounding box center [666, 218] width 98 height 7
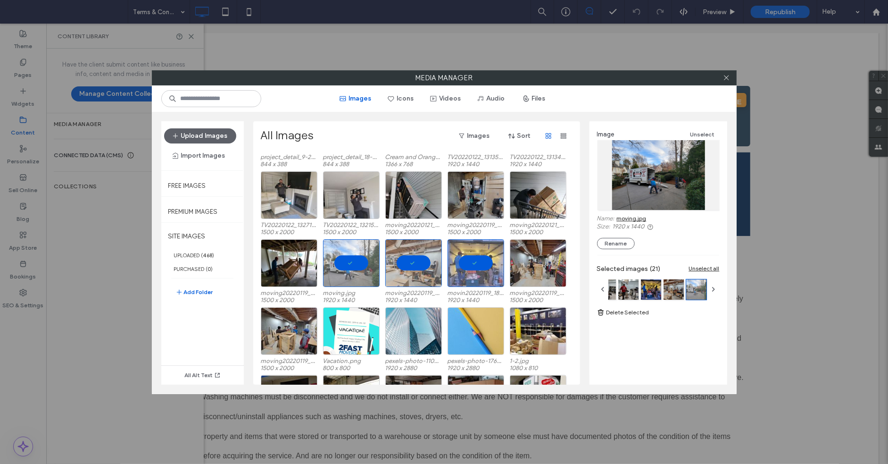
click at [635, 221] on link "moving.jpg" at bounding box center [632, 218] width 30 height 7
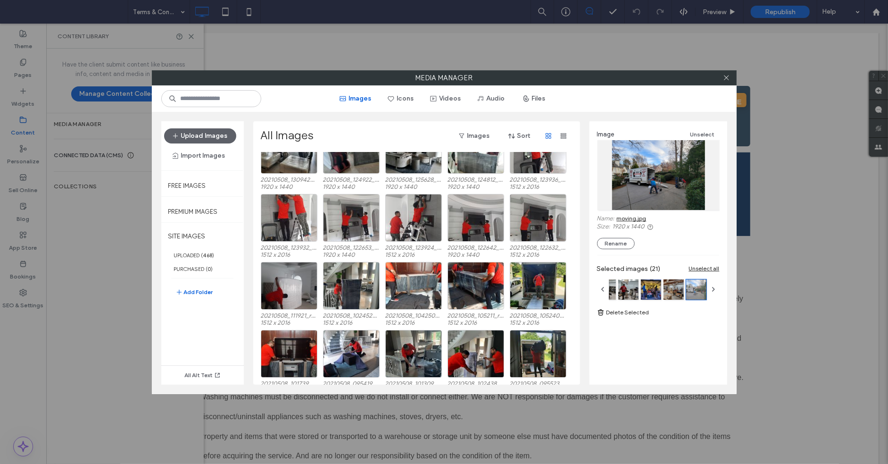
scroll to position [2366, 0]
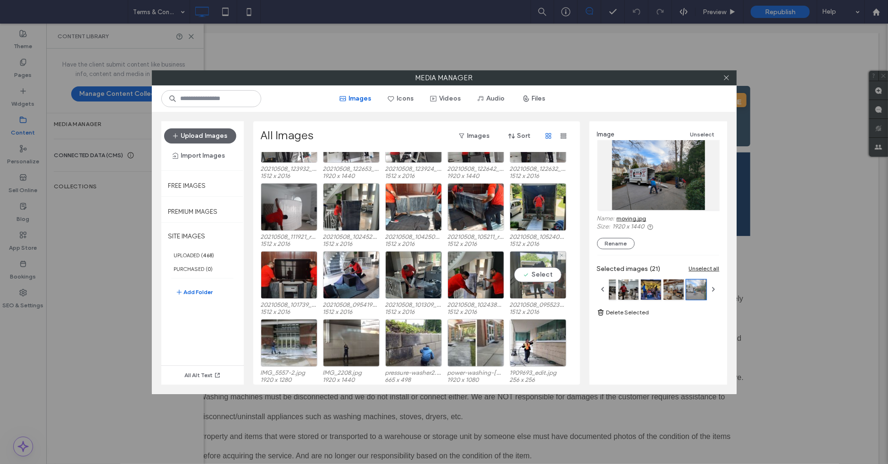
click at [516, 282] on div "Select" at bounding box center [538, 275] width 57 height 48
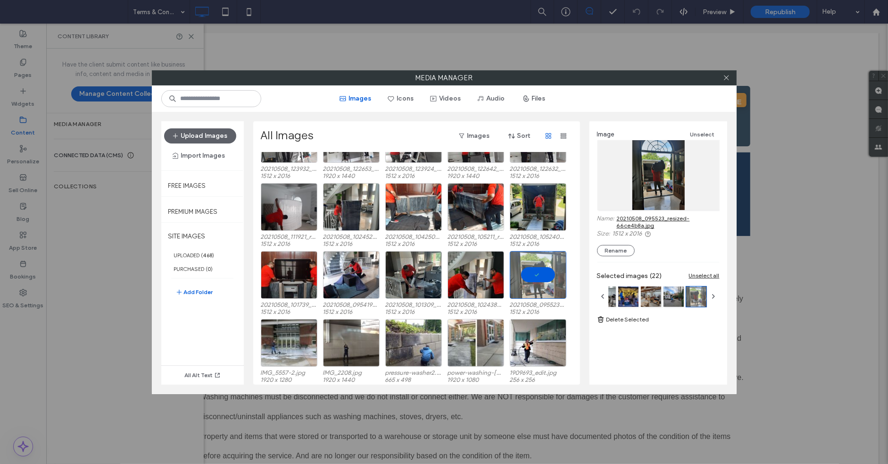
click at [657, 219] on link "20210508_095523_resized-66ce4b8a.jpg" at bounding box center [668, 222] width 103 height 14
drag, startPoint x: 494, startPoint y: 290, endPoint x: 585, endPoint y: 247, distance: 100.4
click at [495, 289] on div "Select" at bounding box center [476, 275] width 57 height 48
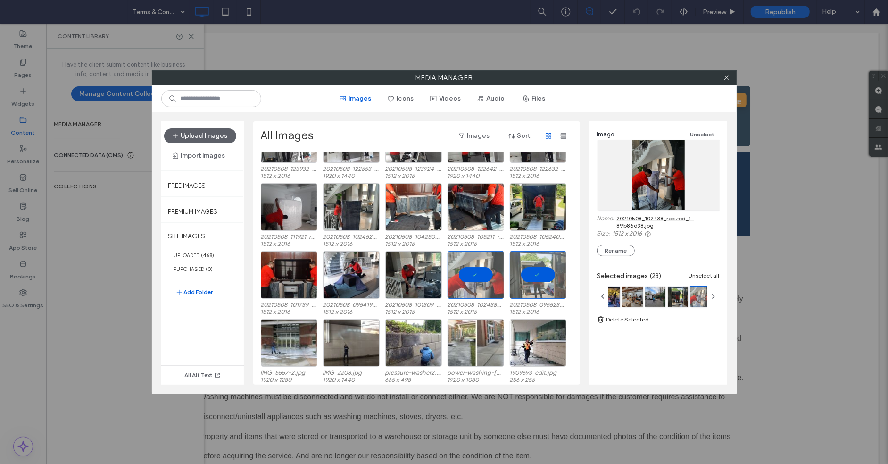
click at [631, 227] on link "20210508_102438_resized_1-89b86d38.jpg" at bounding box center [668, 222] width 103 height 14
click at [373, 285] on div "Select" at bounding box center [351, 275] width 57 height 48
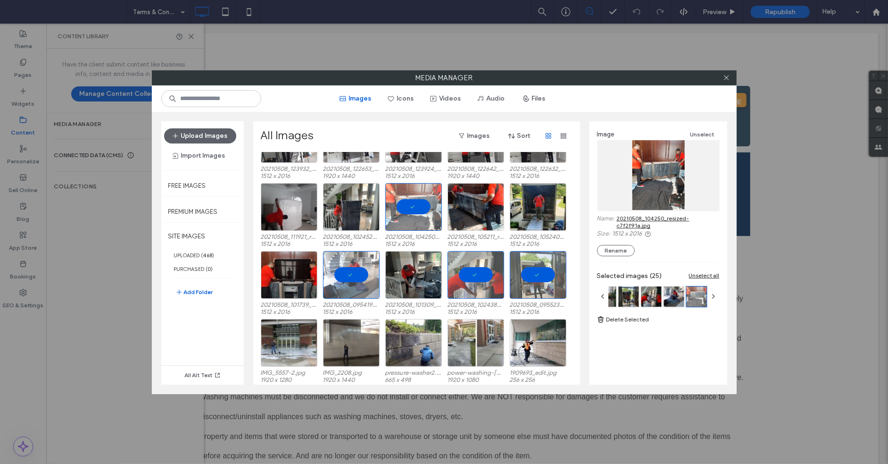
drag, startPoint x: 637, startPoint y: 220, endPoint x: 495, endPoint y: 65, distance: 211.1
click at [638, 220] on link "20210508_104250_resized-c7f2f91a.jpg" at bounding box center [668, 222] width 103 height 14
click at [531, 198] on div "Select" at bounding box center [538, 207] width 57 height 48
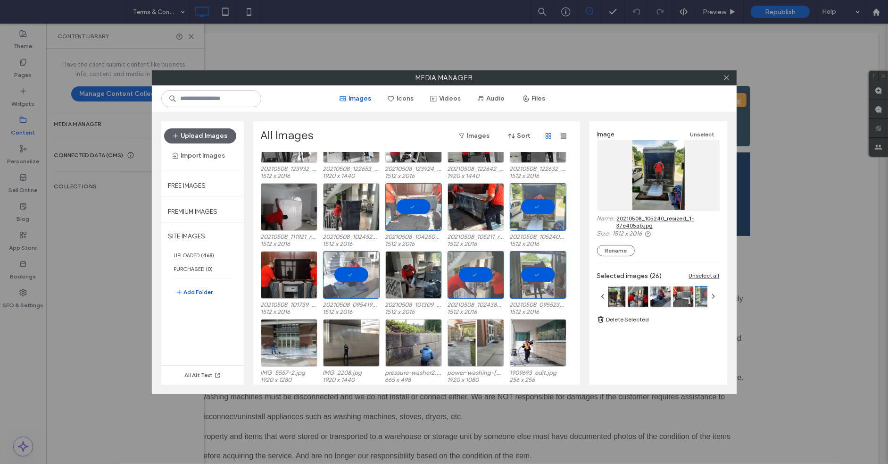
click at [640, 216] on link "20210508_105240_resized_1-37e405ab.jpg" at bounding box center [668, 222] width 103 height 14
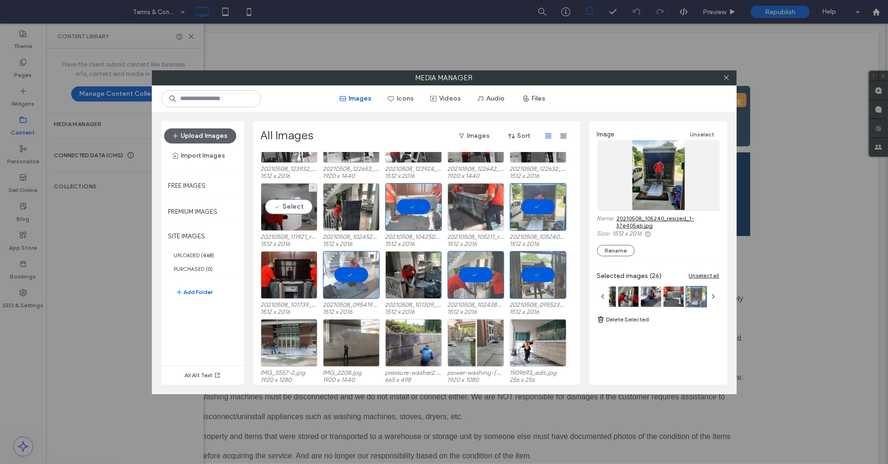
drag, startPoint x: 302, startPoint y: 204, endPoint x: 477, endPoint y: 223, distance: 176.0
click at [303, 204] on div "Select" at bounding box center [289, 207] width 57 height 48
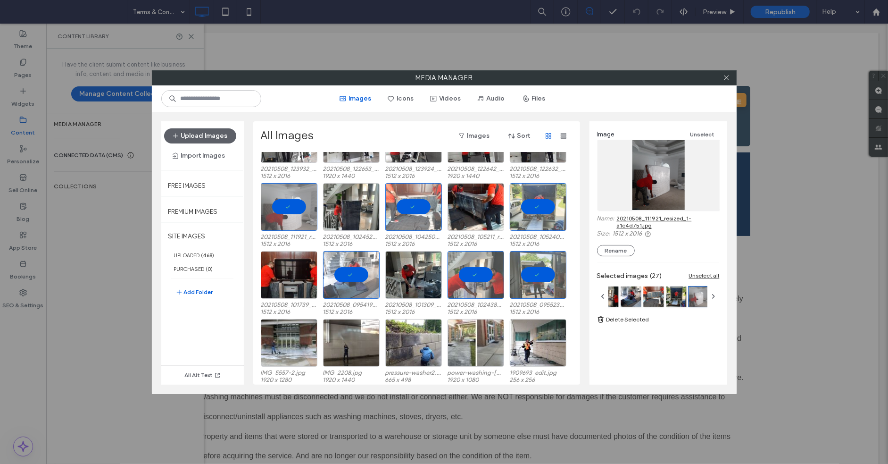
click at [632, 221] on link "20210508_111921_resized_1-a1c4d751.jpg" at bounding box center [668, 222] width 103 height 14
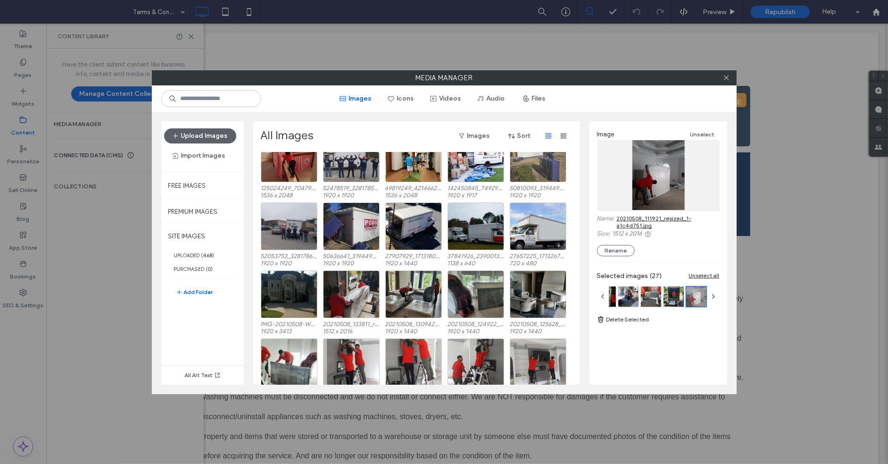
scroll to position [3302, 0]
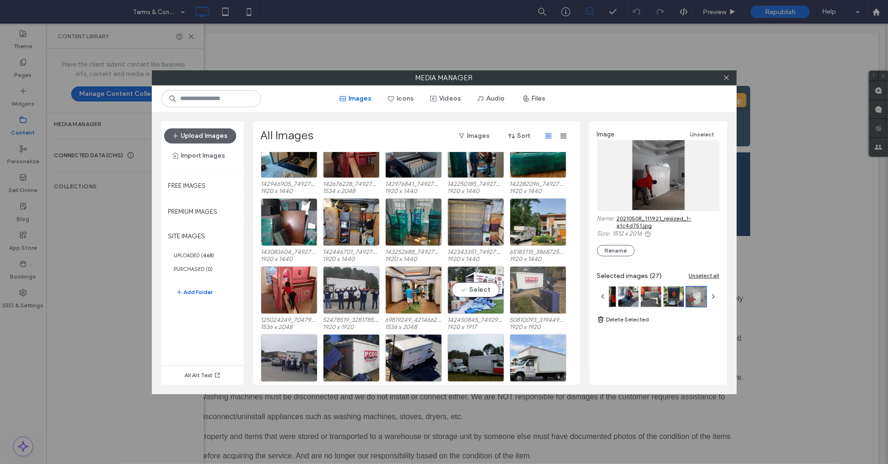
drag, startPoint x: 493, startPoint y: 303, endPoint x: 530, endPoint y: 285, distance: 41.2
click at [494, 302] on div "Select" at bounding box center [476, 290] width 57 height 48
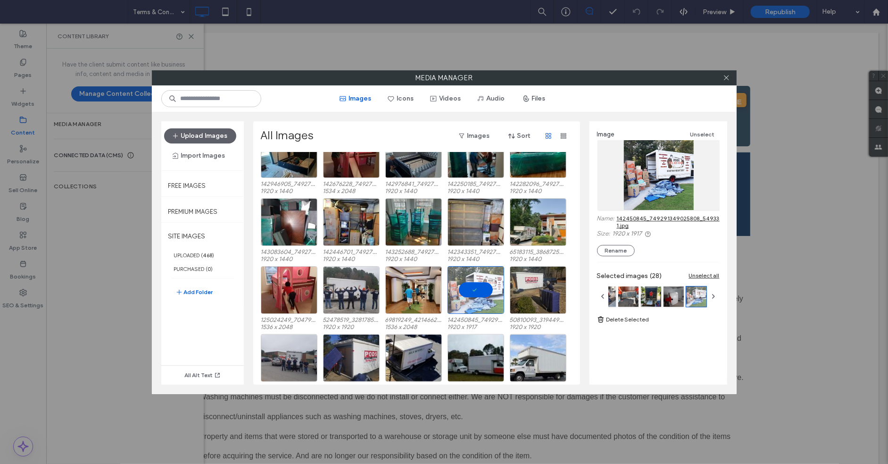
click at [641, 218] on link "142450845_749291349025808_5493359346880410133_n-1.jpg" at bounding box center [695, 222] width 157 height 14
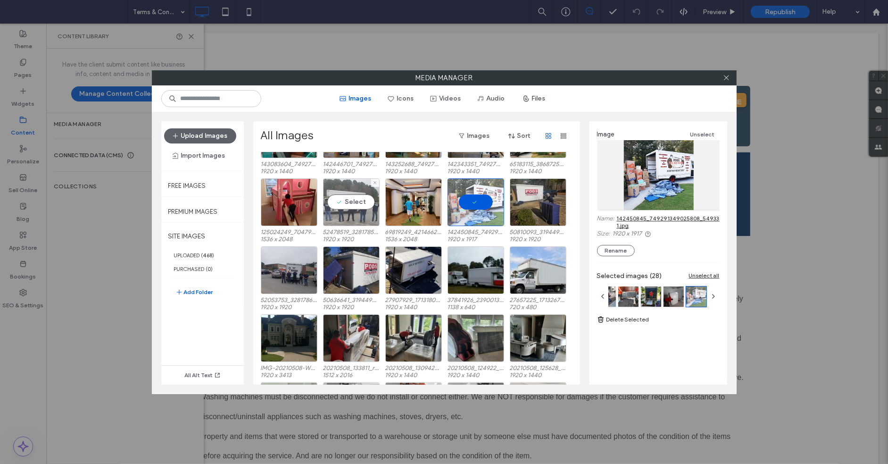
click at [346, 198] on div "Select" at bounding box center [351, 202] width 57 height 48
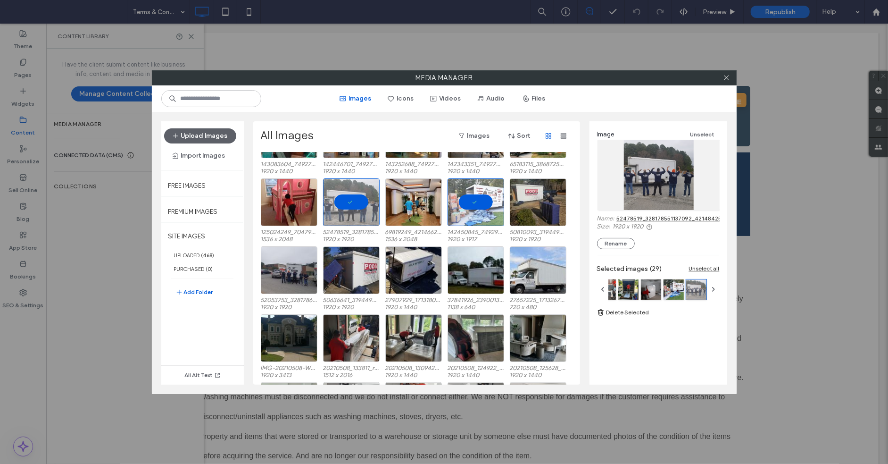
click at [633, 217] on link "52478519_328178551137092_4214842550789341184_n.jpg" at bounding box center [695, 218] width 157 height 7
click at [332, 197] on div at bounding box center [351, 202] width 57 height 48
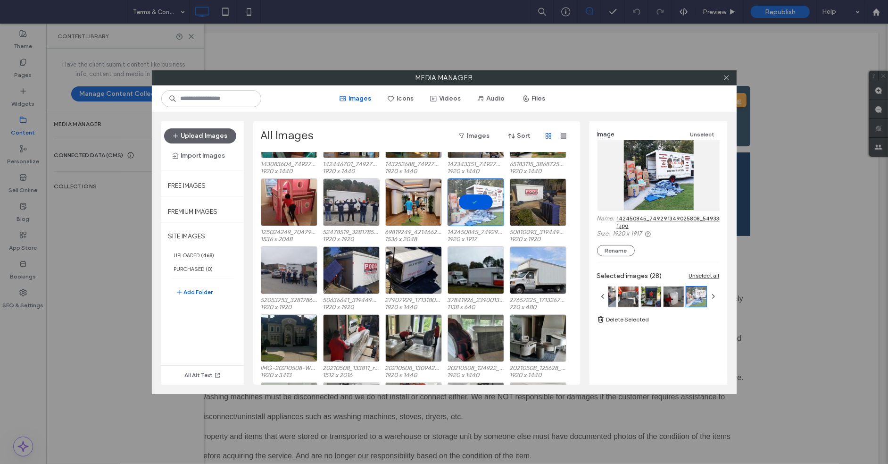
click at [695, 272] on div "Unselect all" at bounding box center [704, 275] width 31 height 7
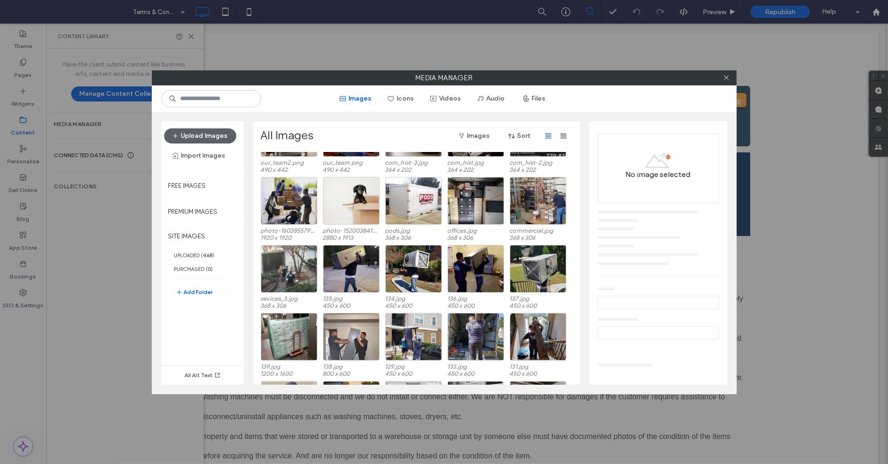
scroll to position [4705, 0]
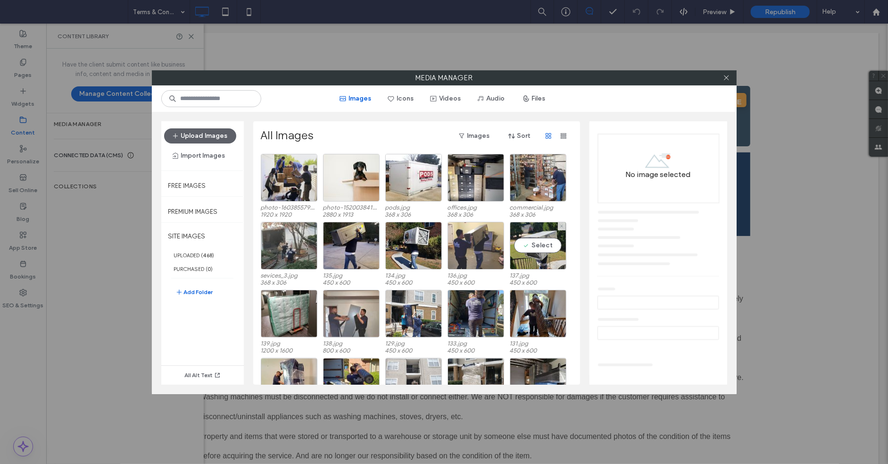
drag, startPoint x: 538, startPoint y: 251, endPoint x: 476, endPoint y: 264, distance: 63.7
click at [537, 251] on div "Select" at bounding box center [538, 246] width 57 height 48
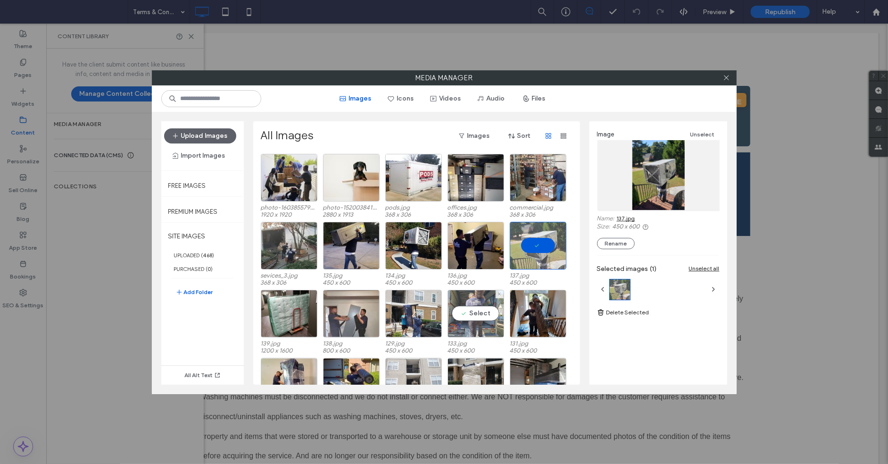
click at [477, 299] on div "Select" at bounding box center [476, 314] width 57 height 48
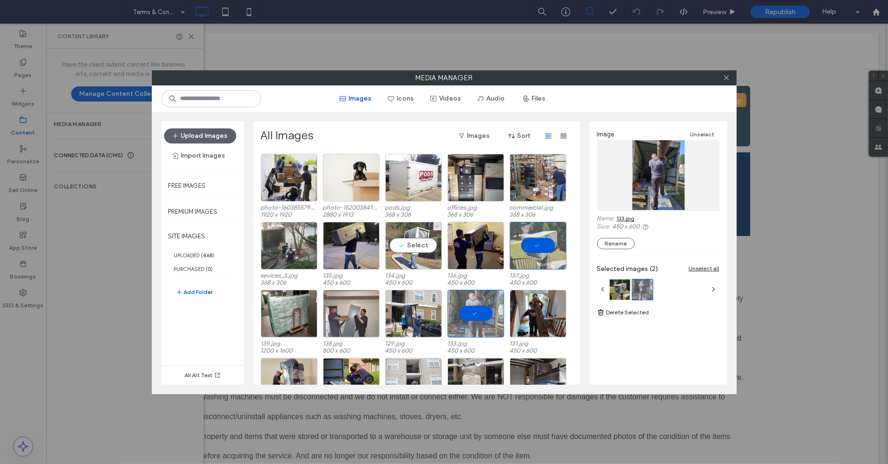
click at [417, 247] on div "Select" at bounding box center [413, 246] width 57 height 48
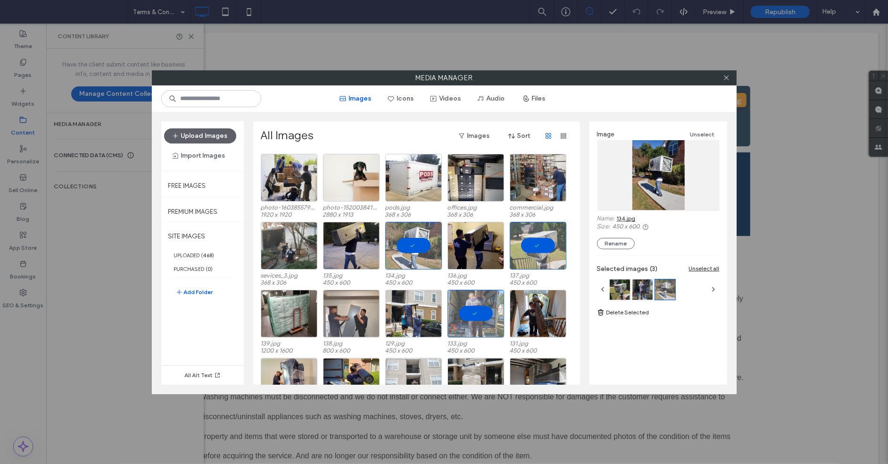
click at [635, 221] on link "134.jpg" at bounding box center [626, 218] width 19 height 7
click at [476, 319] on div at bounding box center [476, 314] width 57 height 48
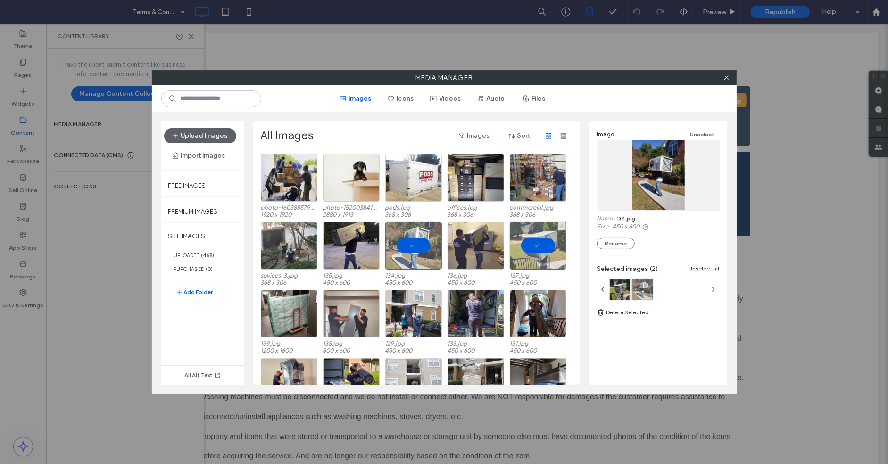
drag, startPoint x: 535, startPoint y: 251, endPoint x: 483, endPoint y: 251, distance: 52.8
click at [535, 251] on div at bounding box center [538, 246] width 57 height 48
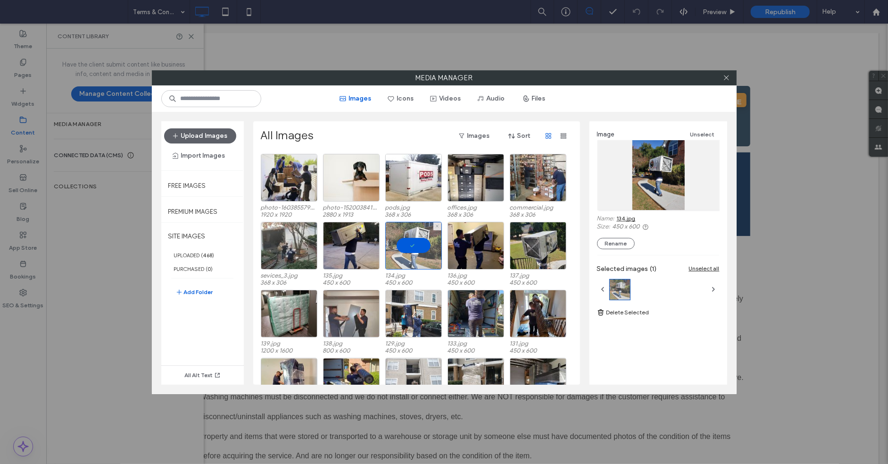
drag, startPoint x: 400, startPoint y: 249, endPoint x: 421, endPoint y: 249, distance: 21.7
click at [400, 248] on div at bounding box center [413, 246] width 57 height 48
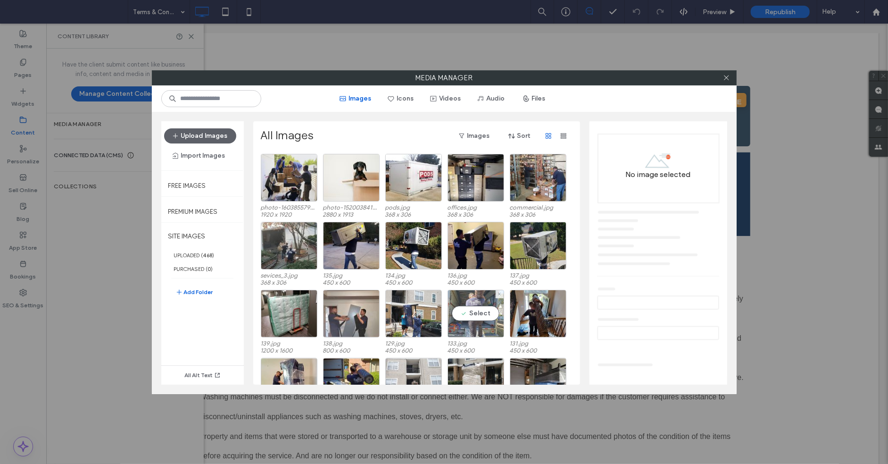
click at [460, 305] on div "Select" at bounding box center [476, 314] width 57 height 48
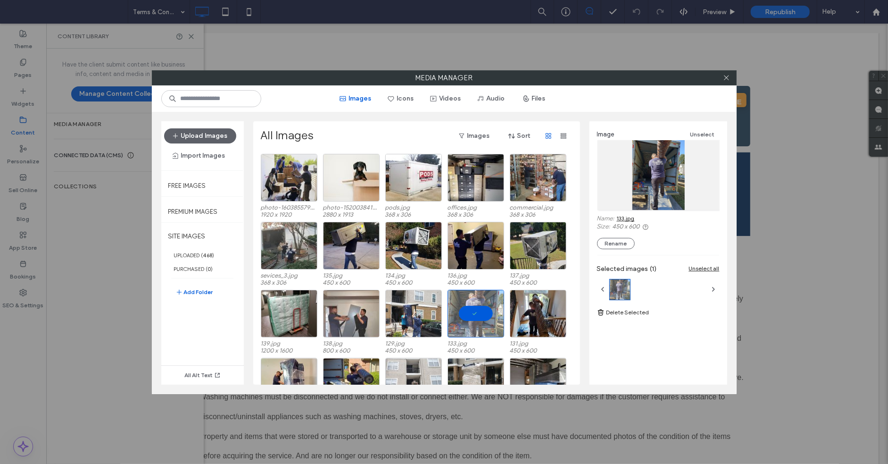
click at [628, 215] on link "133.jpg" at bounding box center [626, 218] width 18 height 7
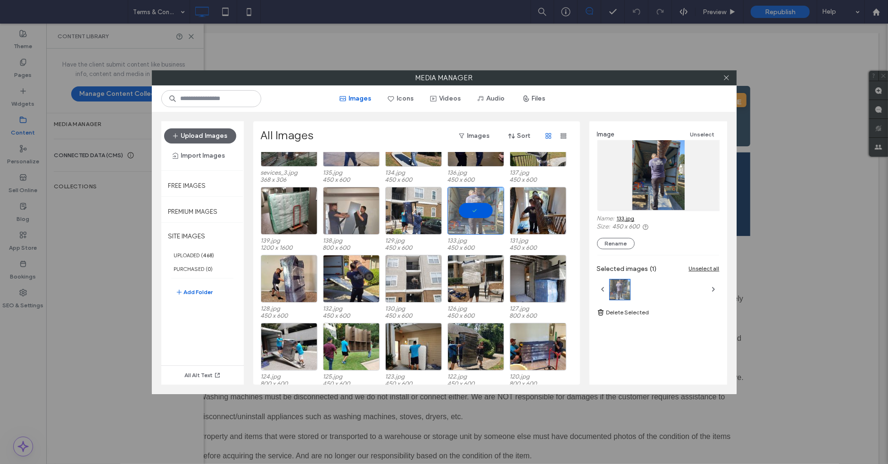
scroll to position [4950, 0]
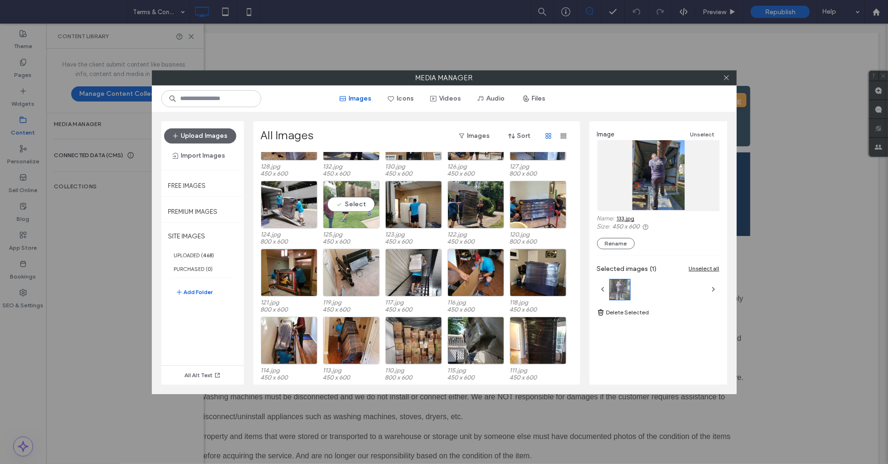
click at [363, 212] on div "Select" at bounding box center [351, 205] width 57 height 48
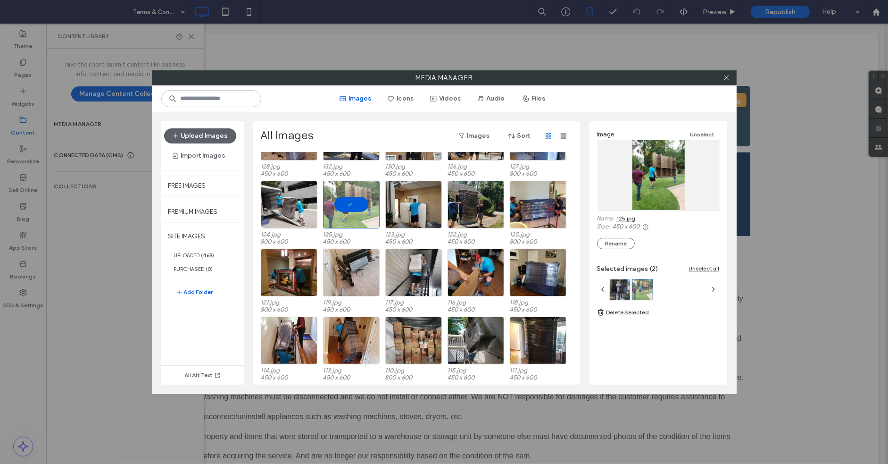
drag, startPoint x: 635, startPoint y: 215, endPoint x: 632, endPoint y: 219, distance: 5.1
click at [631, 217] on link "125.jpg" at bounding box center [626, 218] width 19 height 7
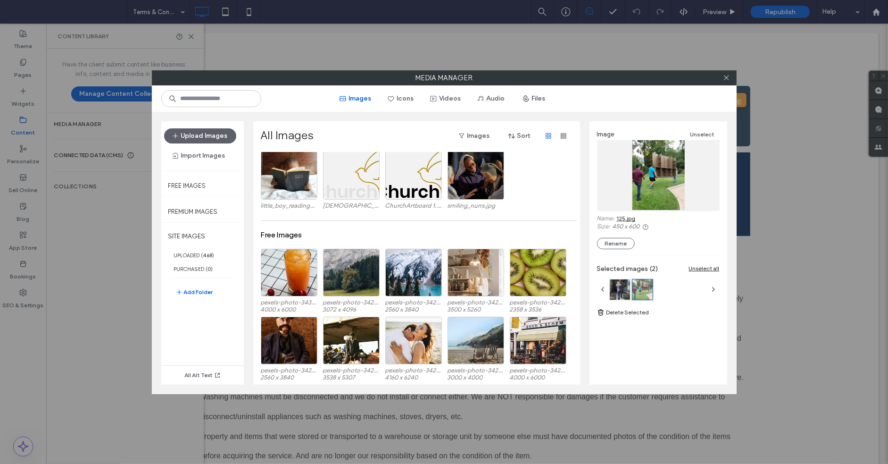
scroll to position [6660, 0]
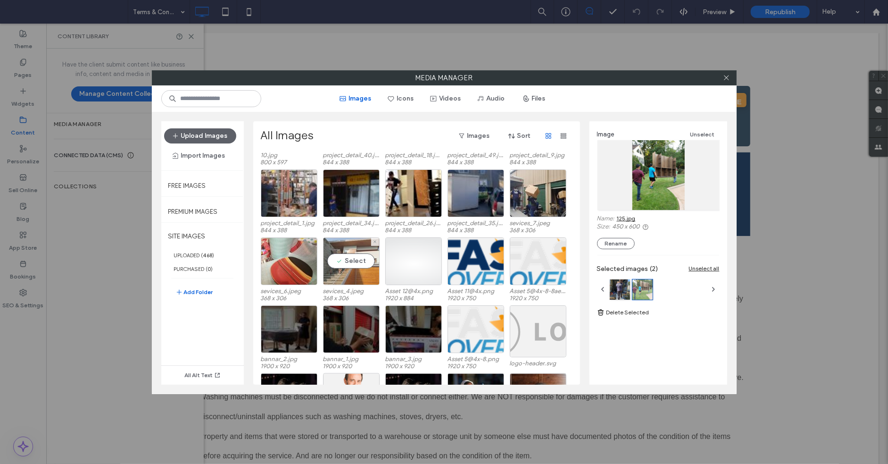
click at [366, 272] on div "Select" at bounding box center [351, 261] width 57 height 48
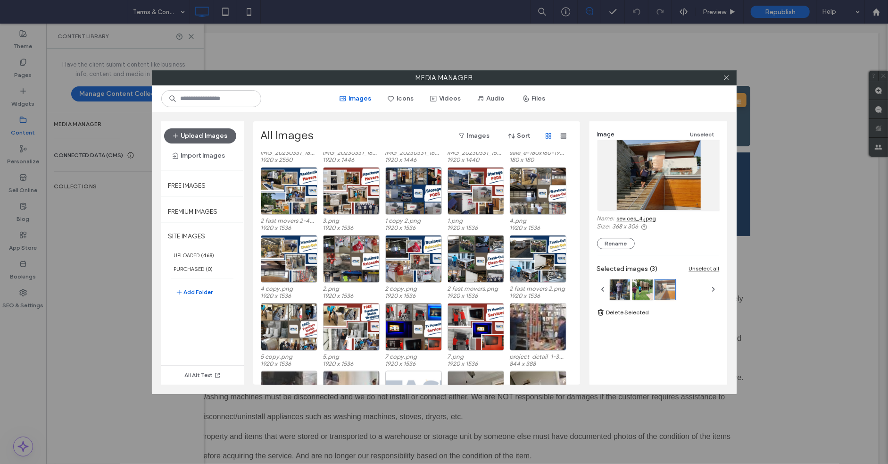
scroll to position [1166, 0]
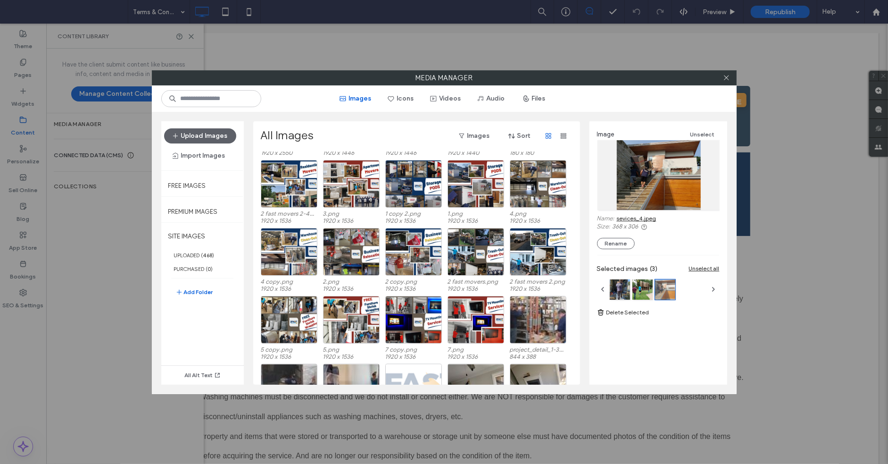
click at [317, 200] on div "2 fast movers 2-44ffceaa.png 1920 x 1536 3.png 1920 x 1536 1 copy 2.png 1920 x …" at bounding box center [419, 194] width 317 height 68
click at [311, 201] on div "Select" at bounding box center [289, 184] width 57 height 48
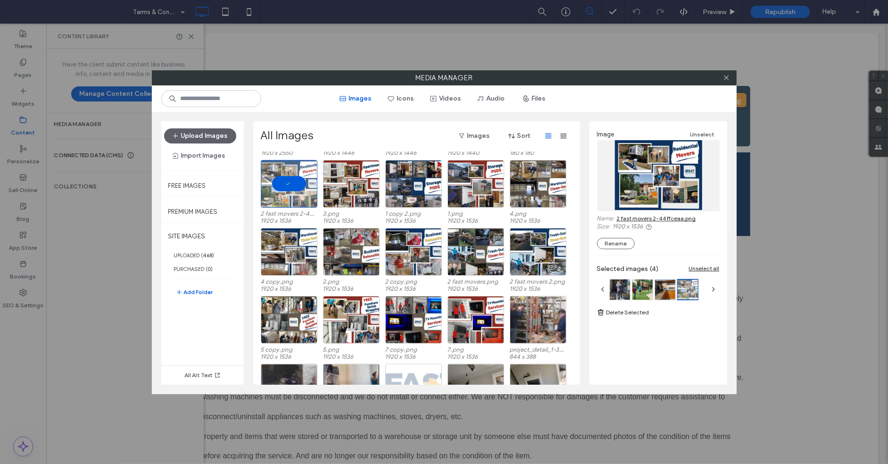
click at [624, 211] on div "Image Unselect Name: 2 fast movers 2-44ffceaa.png Size: 1920 x 1536 Rename" at bounding box center [658, 189] width 123 height 120
click at [626, 215] on link "2 fast movers 2-44ffceaa.png" at bounding box center [656, 218] width 79 height 7
drag, startPoint x: 375, startPoint y: 195, endPoint x: 454, endPoint y: 195, distance: 79.7
click at [376, 195] on div at bounding box center [351, 184] width 57 height 48
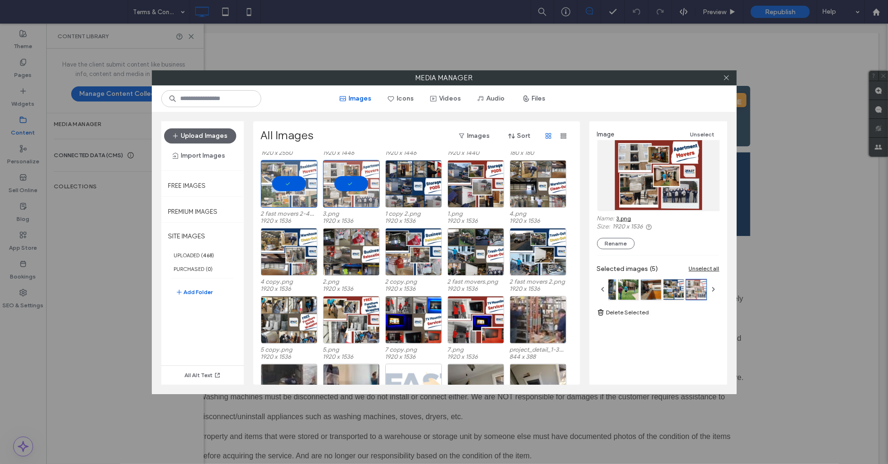
click at [621, 218] on link "3.png" at bounding box center [624, 218] width 15 height 7
click at [430, 198] on div "Select" at bounding box center [413, 184] width 57 height 48
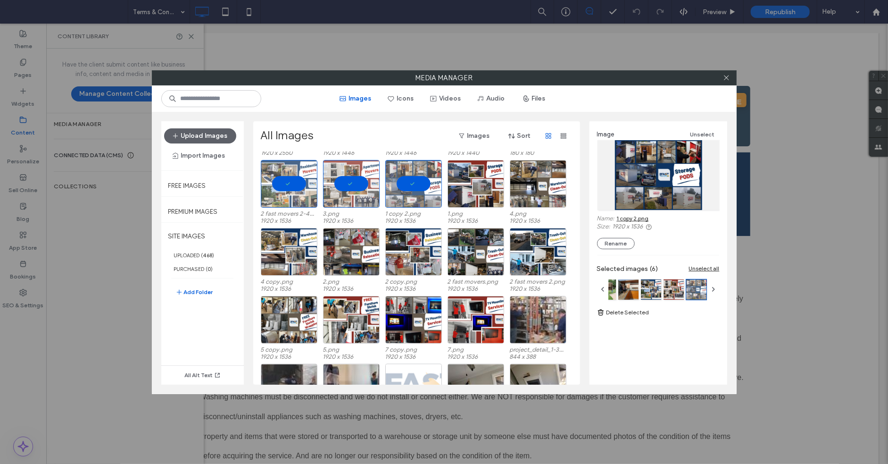
click at [625, 219] on link "1 copy 2.png" at bounding box center [633, 218] width 32 height 7
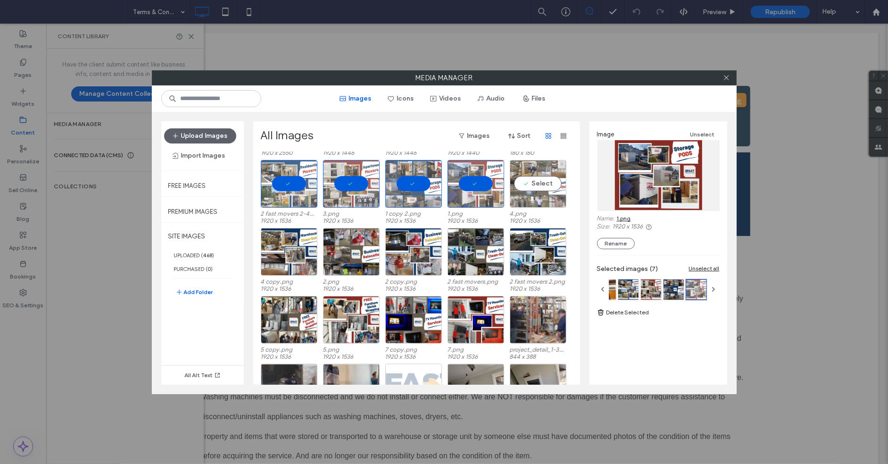
click at [555, 194] on div "Select" at bounding box center [538, 184] width 57 height 48
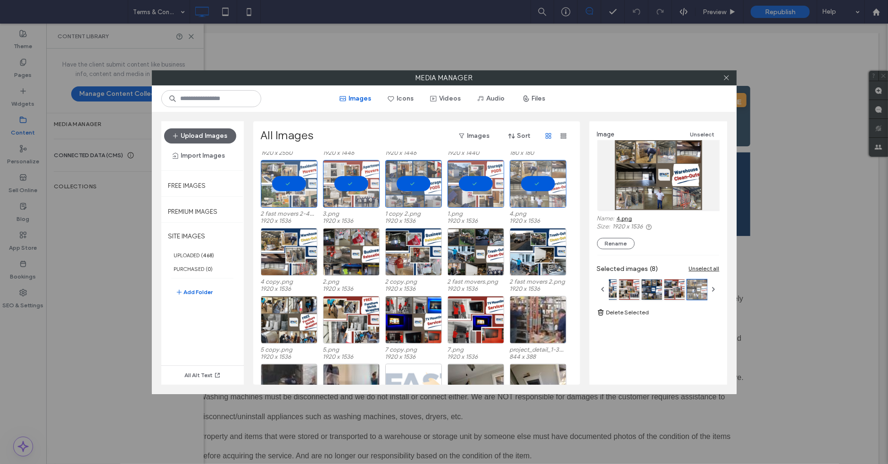
click at [632, 219] on link "4.png" at bounding box center [625, 218] width 16 height 7
click at [440, 251] on div at bounding box center [413, 252] width 57 height 48
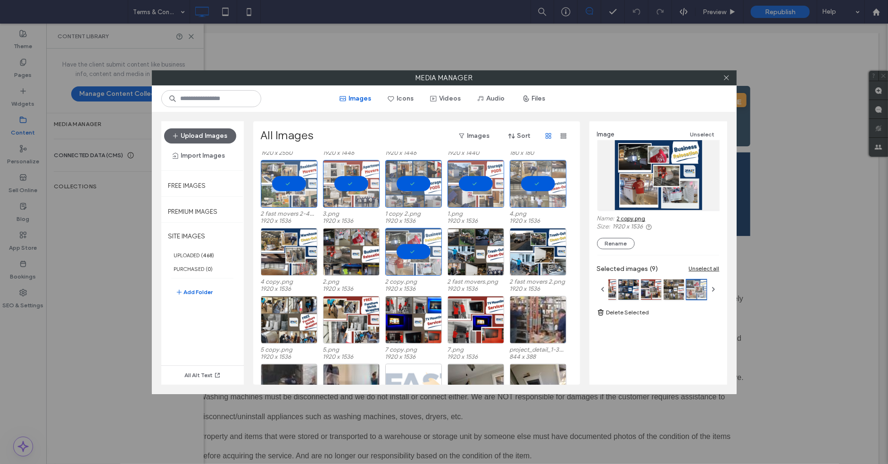
click at [623, 219] on link "2 copy.png" at bounding box center [631, 218] width 29 height 7
click at [494, 267] on div "Select" at bounding box center [476, 252] width 57 height 48
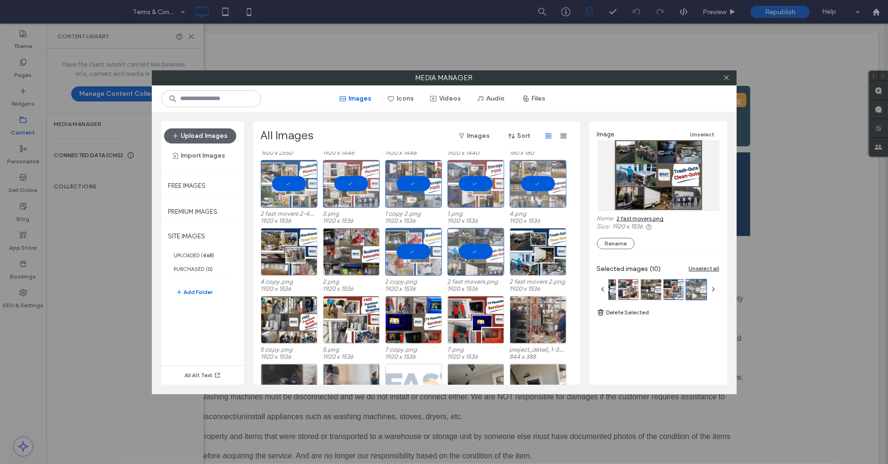
click at [630, 220] on link "2 fast movers.png" at bounding box center [640, 218] width 47 height 7
click at [536, 265] on div "Select" at bounding box center [538, 252] width 57 height 48
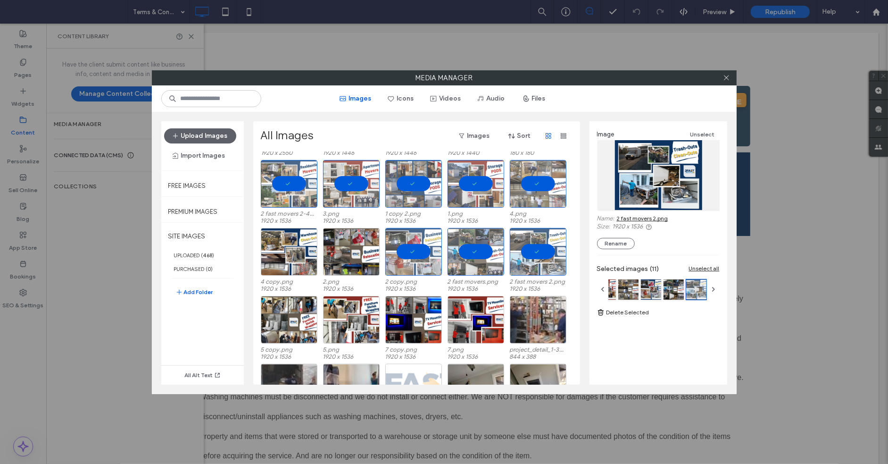
click at [643, 216] on link "2 fast movers 2.png" at bounding box center [642, 218] width 51 height 7
click at [418, 325] on div "Select" at bounding box center [413, 320] width 57 height 48
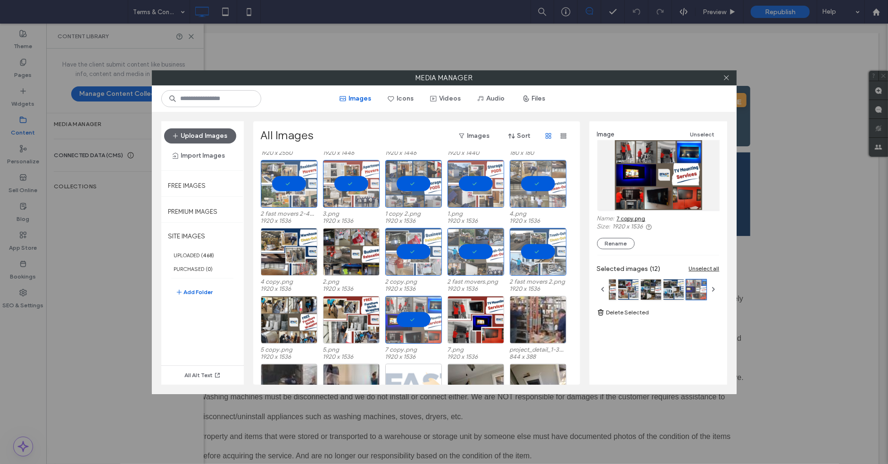
click at [647, 219] on div "Name: 7 copy.png" at bounding box center [658, 219] width 123 height 8
click at [644, 218] on link "7 copy.png" at bounding box center [631, 218] width 29 height 7
click at [356, 326] on div "Select" at bounding box center [351, 320] width 57 height 48
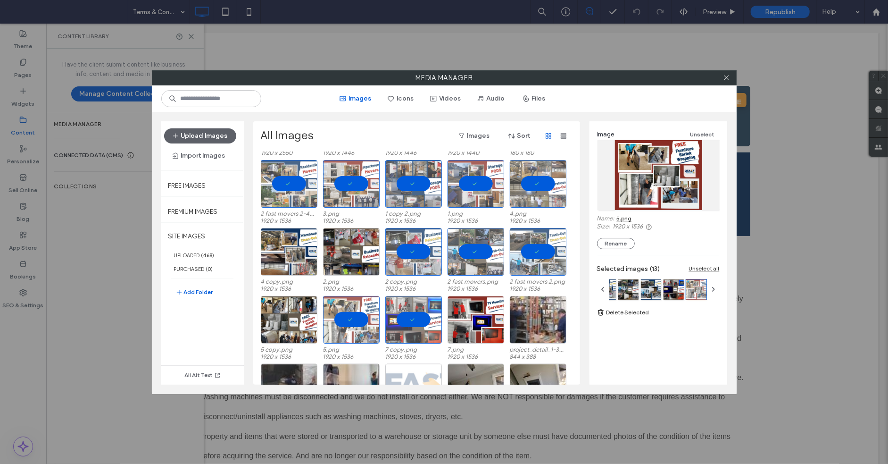
click at [634, 213] on div "Image Unselect Name: 5.png Size: 1920 x 1536 Rename" at bounding box center [658, 189] width 123 height 120
click at [628, 216] on link "5.png" at bounding box center [624, 218] width 15 height 7
click at [408, 294] on div "IMG_20230711_132709875.jpg 1920 x 2550 IMG_20230711_124315911_HDR.jpg 1920 x 14…" at bounding box center [419, 268] width 317 height 233
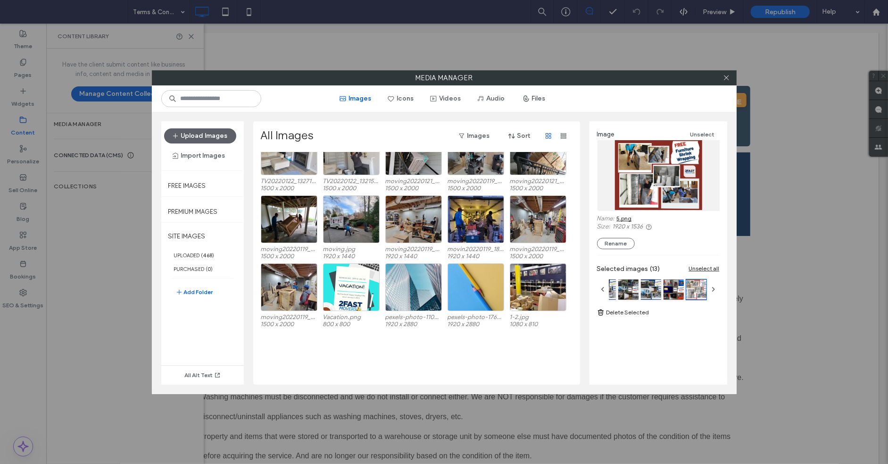
scroll to position [1179, 0]
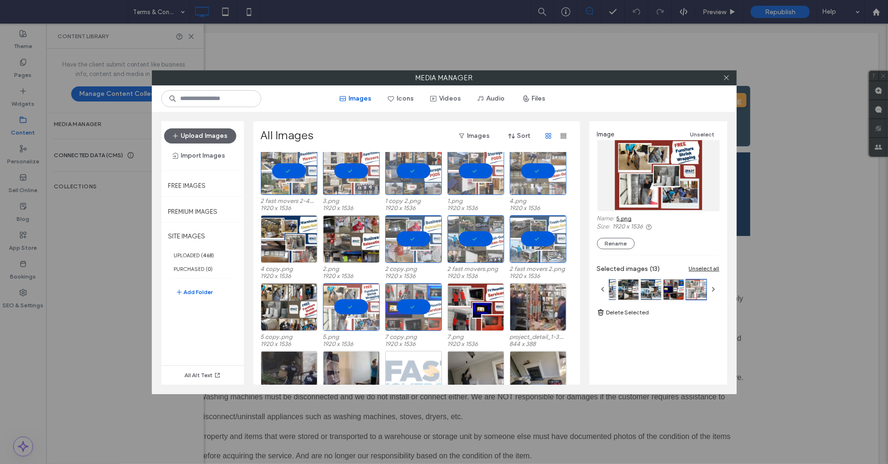
click at [411, 341] on div "4-0b386e90-e09e338a.png 1591 x 1802 Terminos-y-condiciones-spanish-Version-2.pn…" at bounding box center [419, 268] width 317 height 233
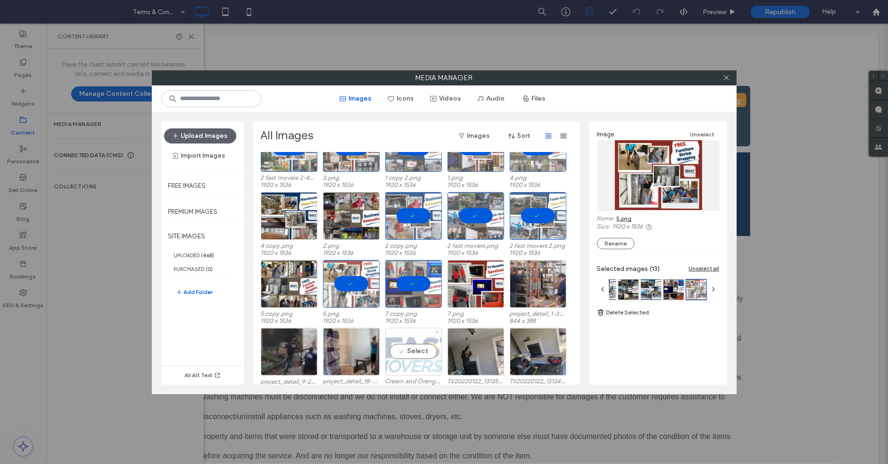
scroll to position [1216, 0]
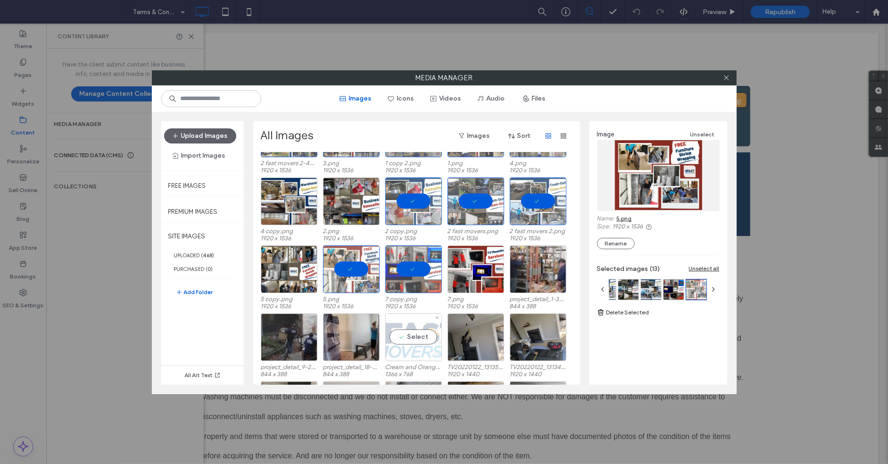
click at [423, 335] on div "Select" at bounding box center [413, 337] width 57 height 48
